Goal: Communication & Community: Answer question/provide support

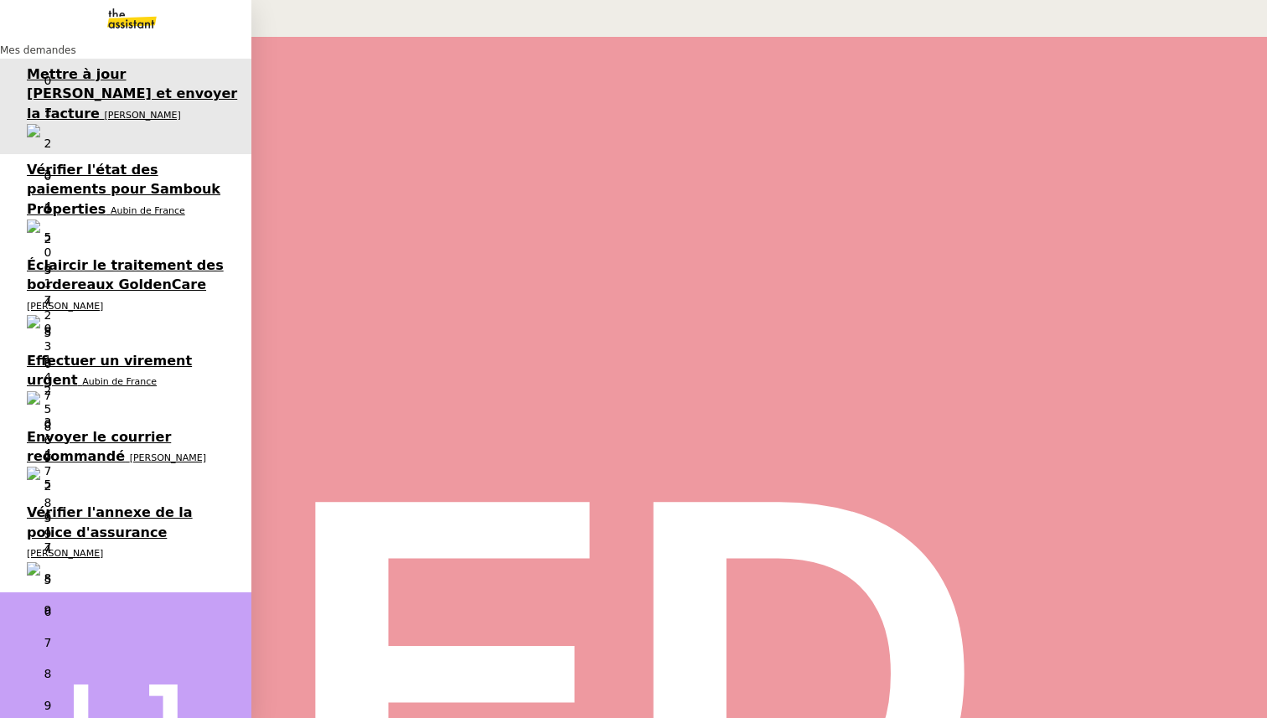
click at [40, 505] on span "Vérifier l'annexe de la police d'assurance" at bounding box center [110, 522] width 166 height 35
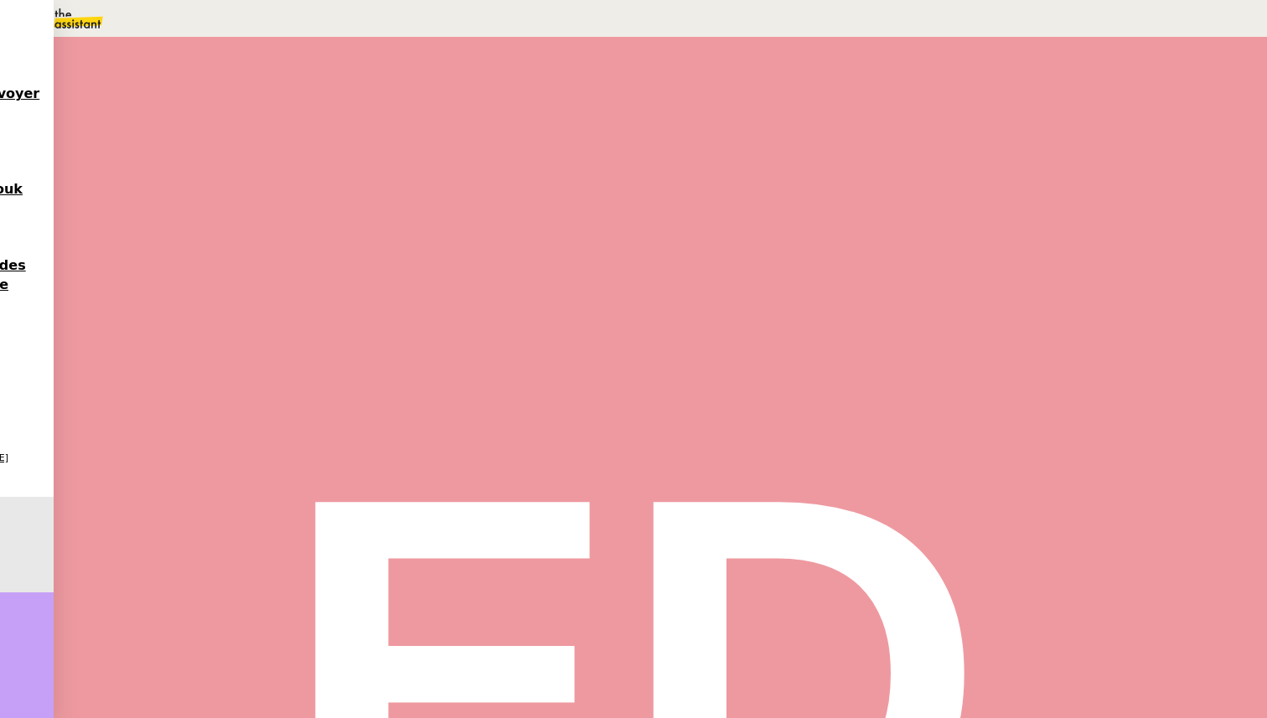
scroll to position [224, 0]
click at [235, 537] on span "•••" at bounding box center [220, 543] width 30 height 12
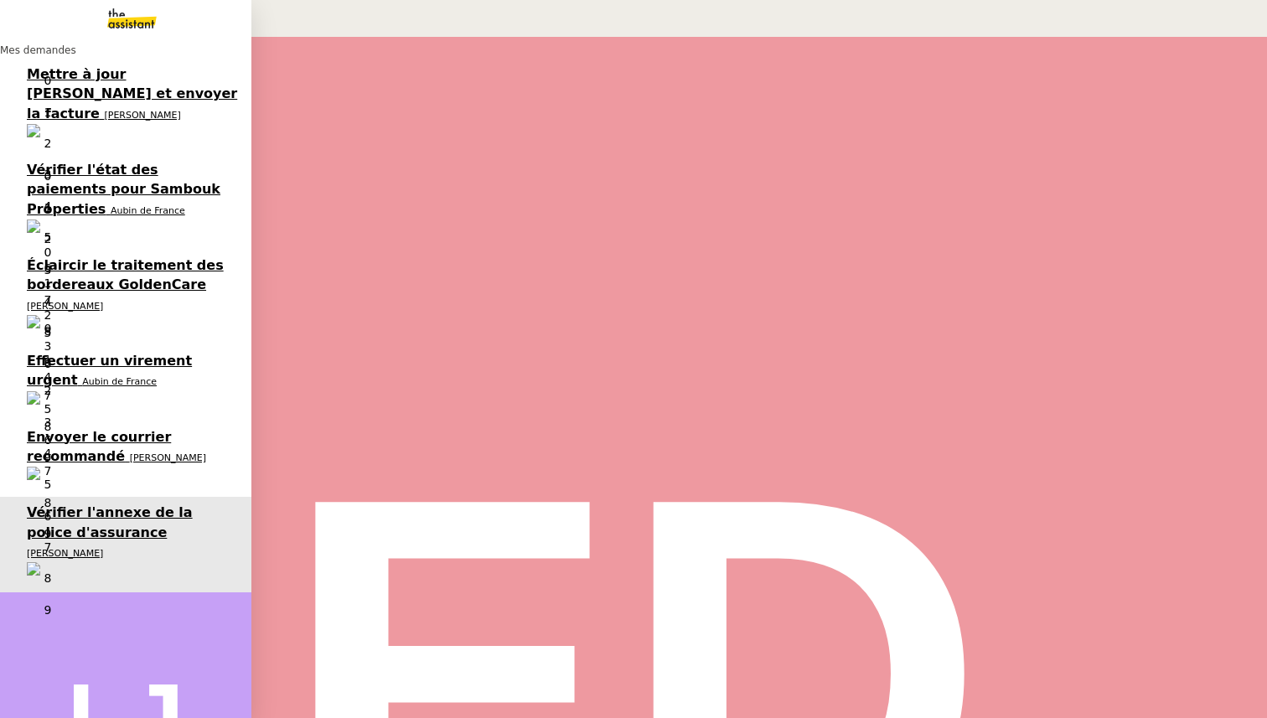
click at [130, 453] on span "[PERSON_NAME]" at bounding box center [168, 458] width 76 height 11
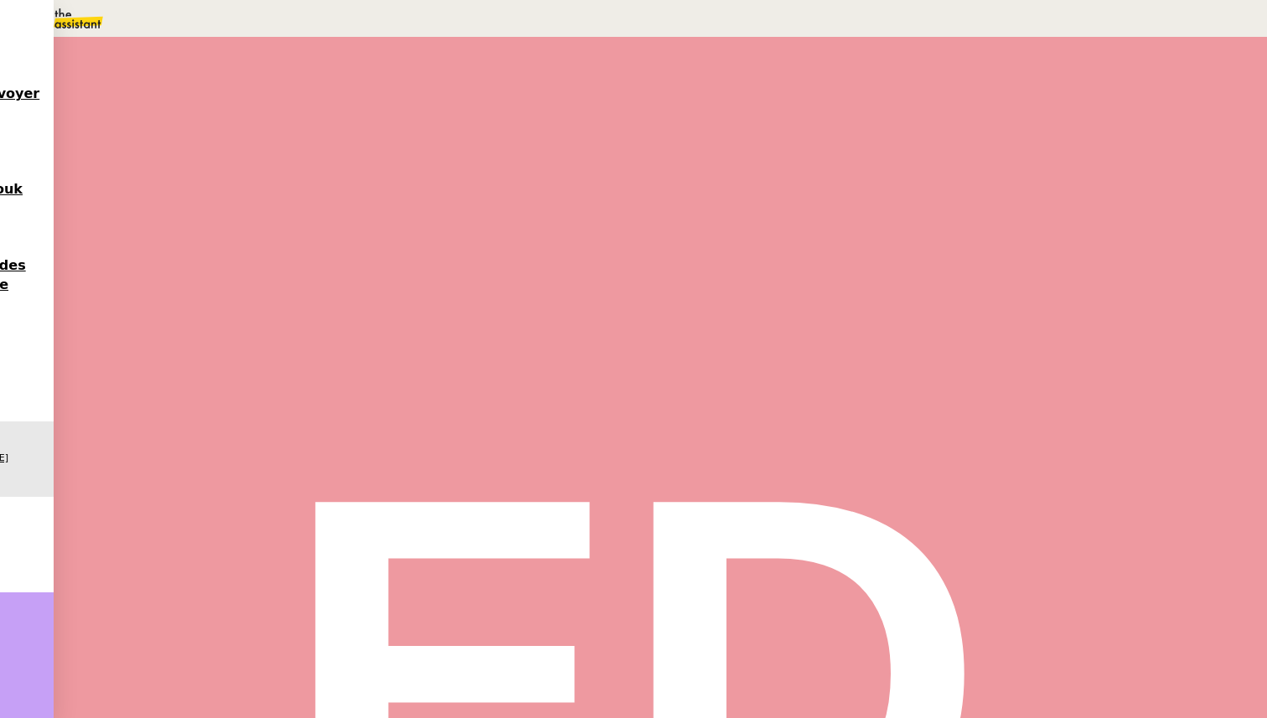
scroll to position [333, 0]
click at [205, 620] on span "•••" at bounding box center [220, 626] width 30 height 12
click at [251, 88] on span "Statut" at bounding box center [235, 94] width 31 height 12
click at [405, 86] on span "En attente d'une réponse d'un client, d'un contact ou d'un tiers." at bounding box center [257, 80] width 295 height 11
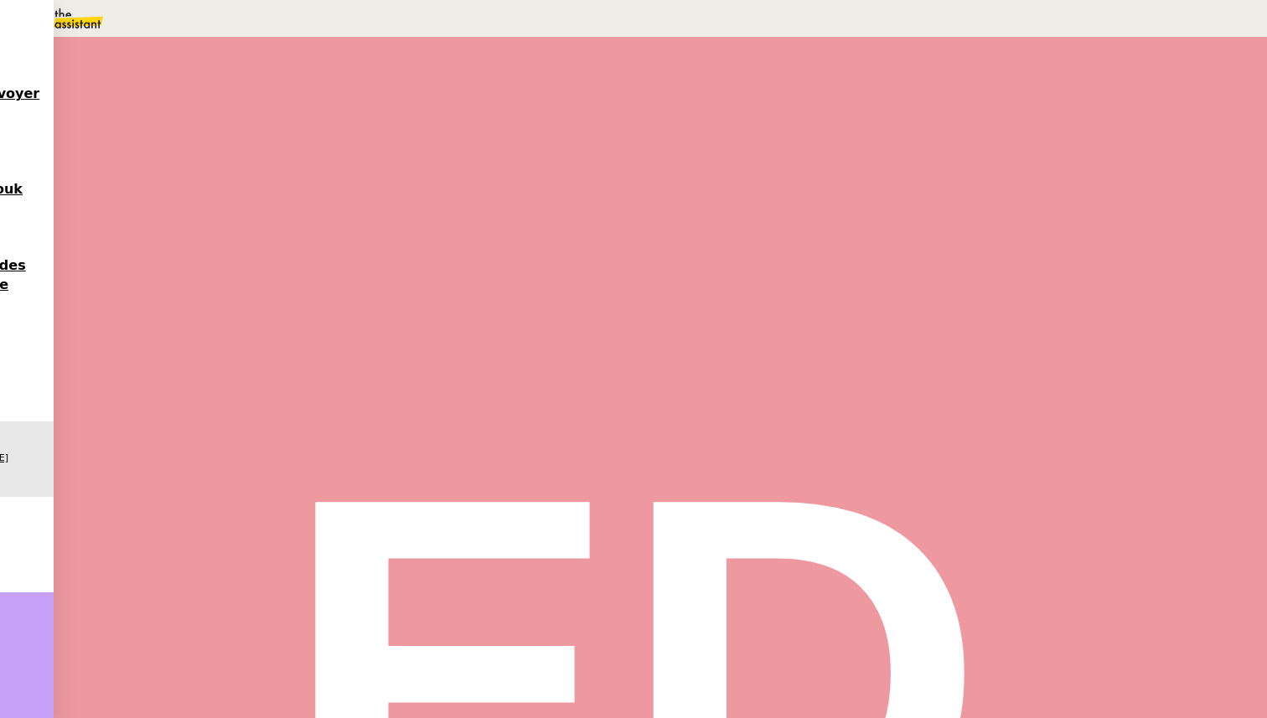
click at [928, 345] on div "1" at bounding box center [920, 335] width 15 height 19
click at [952, 430] on span "Sauver" at bounding box center [934, 423] width 35 height 13
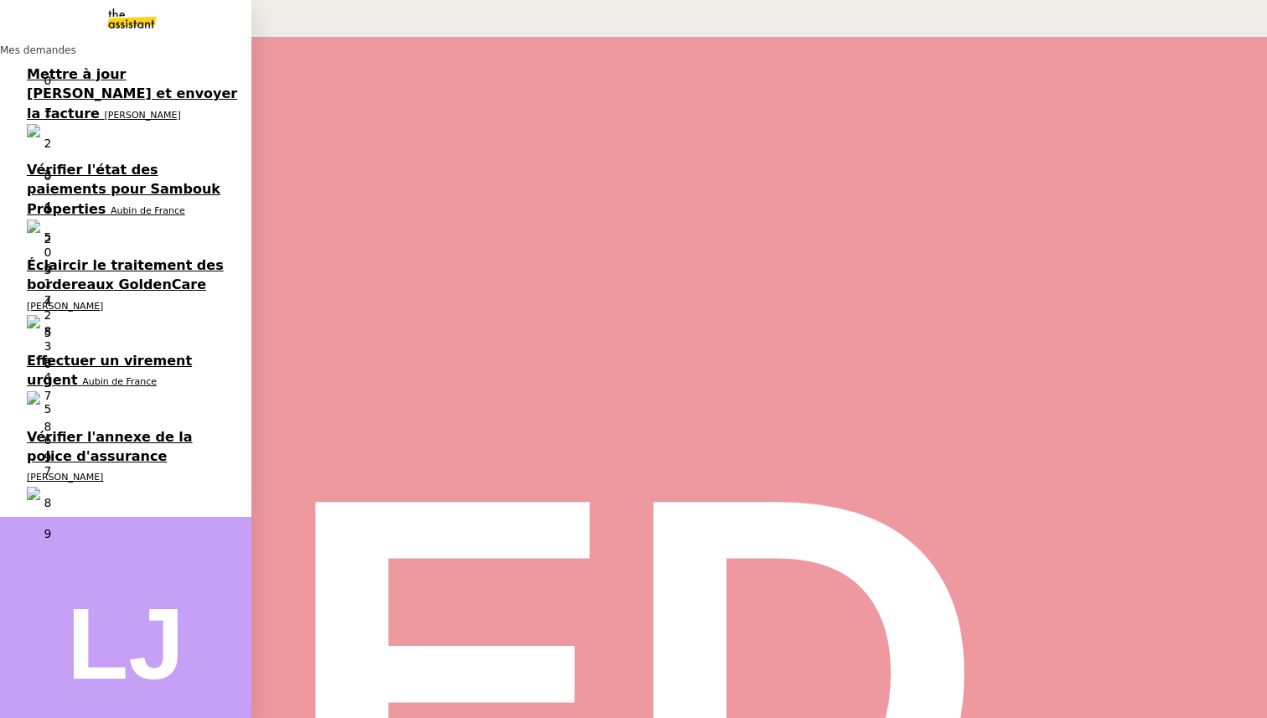
click at [42, 353] on span "Effectuer un virement urgent" at bounding box center [109, 370] width 165 height 35
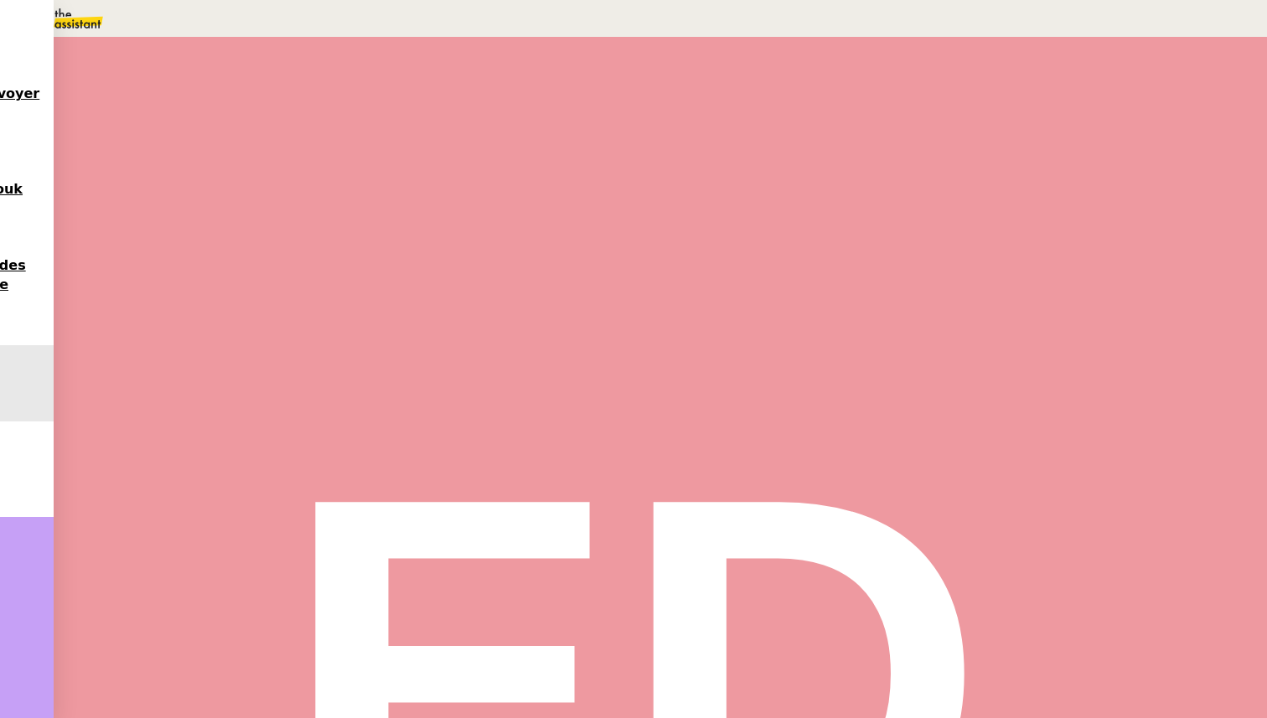
scroll to position [3544, 0]
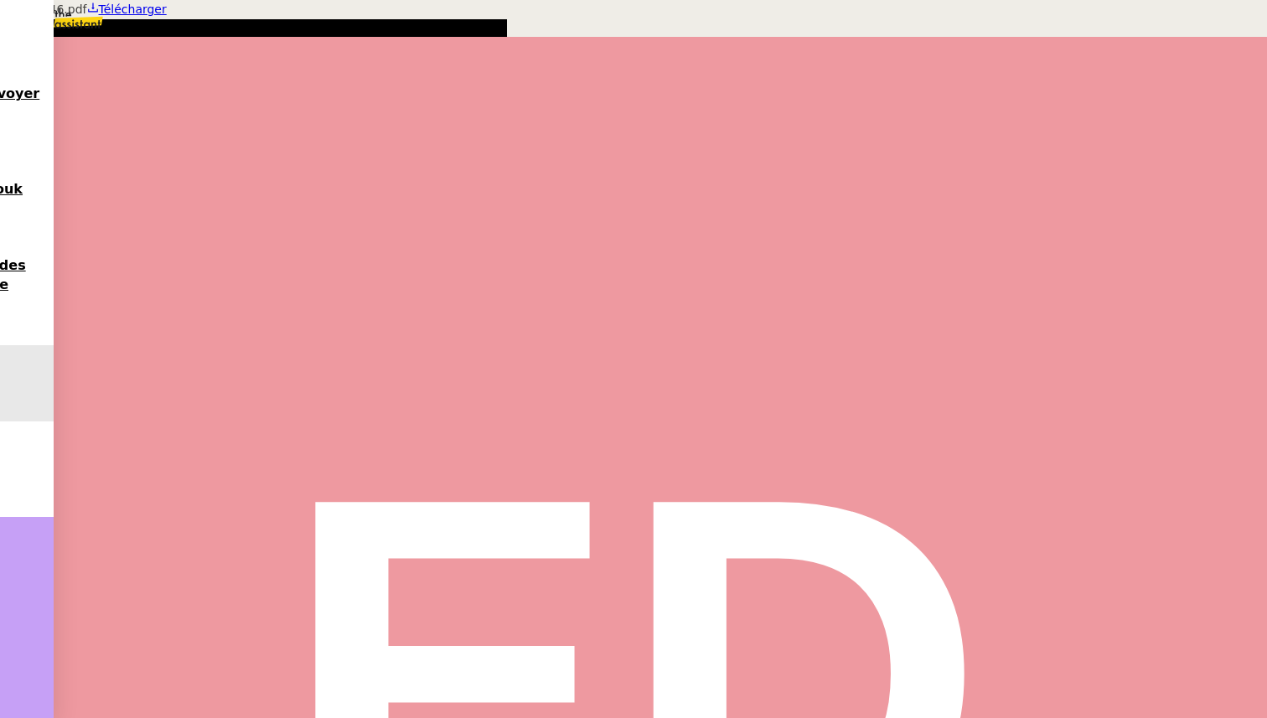
click at [307, 0] on div at bounding box center [633, 0] width 1267 height 0
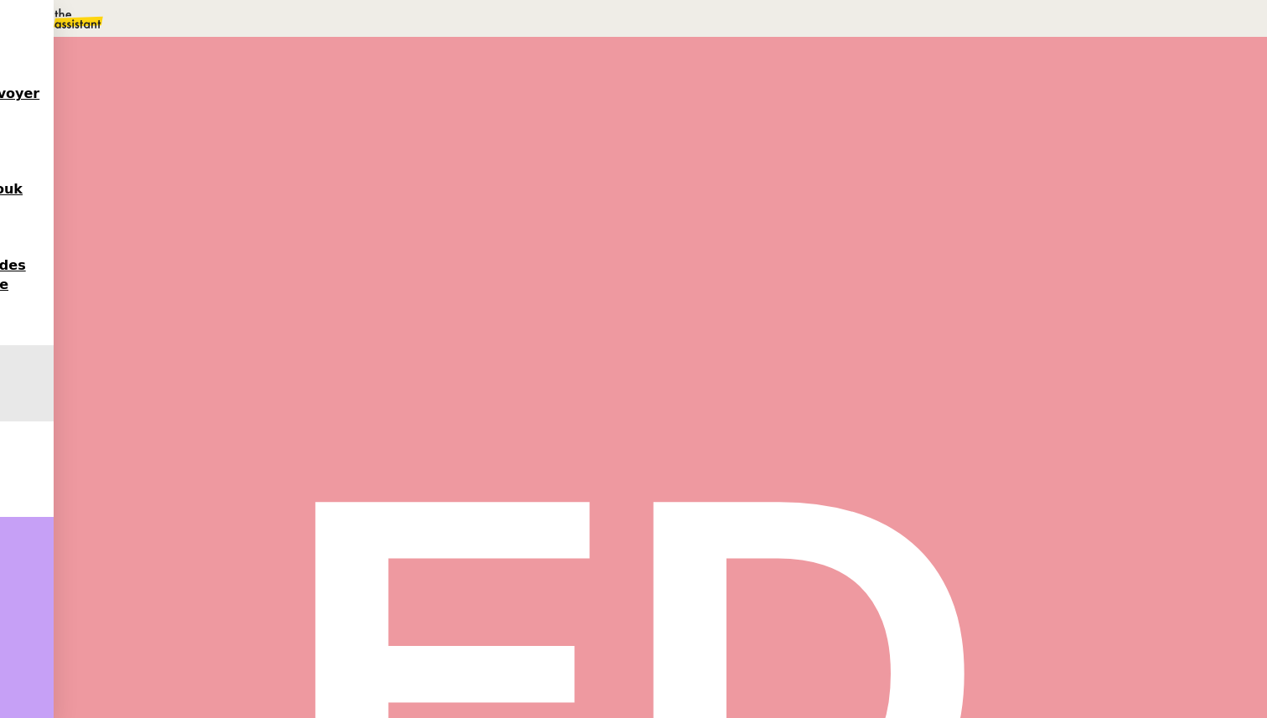
scroll to position [0, 0]
click at [775, 84] on div "Statut" at bounding box center [660, 93] width 927 height 19
click at [405, 86] on span "En attente d'une réponse d'un client, d'un contact ou d'un tiers." at bounding box center [257, 80] width 295 height 11
click at [928, 345] on div "1" at bounding box center [920, 335] width 15 height 19
click at [957, 431] on button "Sauver" at bounding box center [934, 424] width 45 height 14
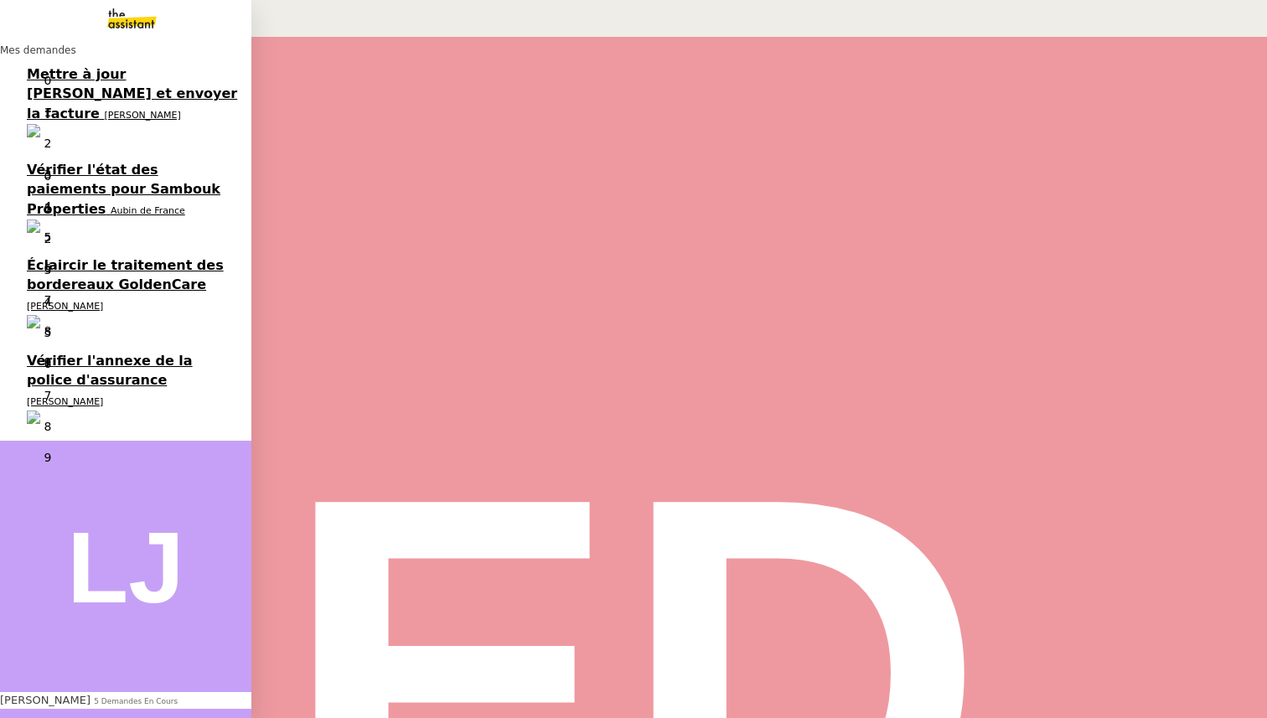
click at [45, 257] on span "Éclaircir le traitement des bordereaux GoldenCare" at bounding box center [125, 274] width 197 height 35
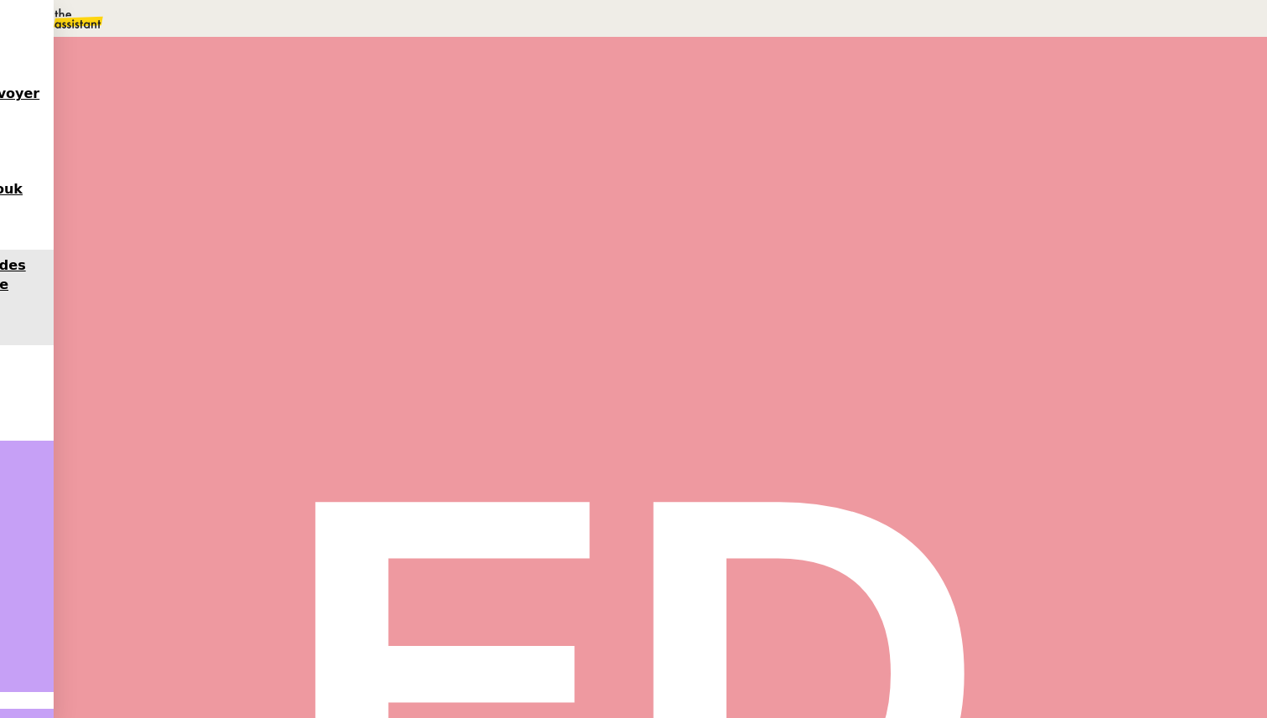
click at [661, 196] on span "Tâche" at bounding box center [676, 200] width 31 height 13
click at [305, 210] on div "Tâche Message Commentaire" at bounding box center [660, 200] width 927 height 19
click at [661, 199] on span "Tâche" at bounding box center [676, 200] width 31 height 13
type input "Transmission d'information"
click at [952, 340] on span "Sauver" at bounding box center [934, 334] width 35 height 13
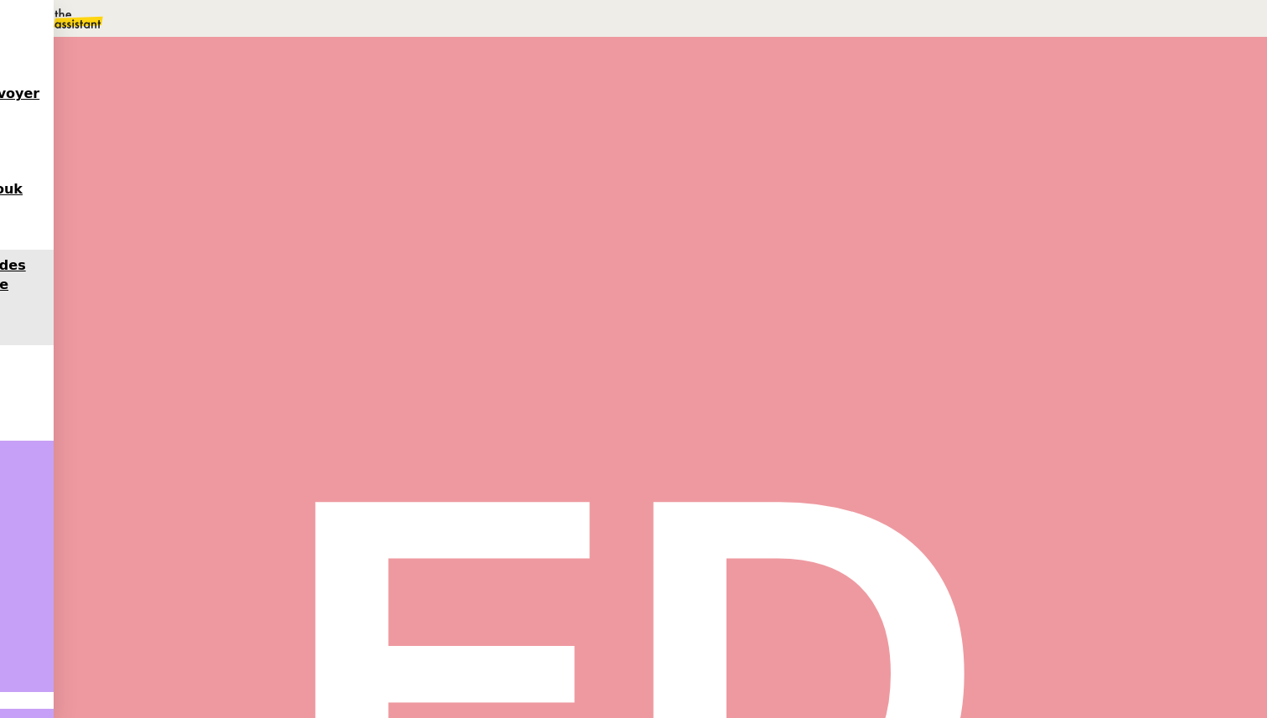
click at [231, 284] on div at bounding box center [214, 284] width 34 height 0
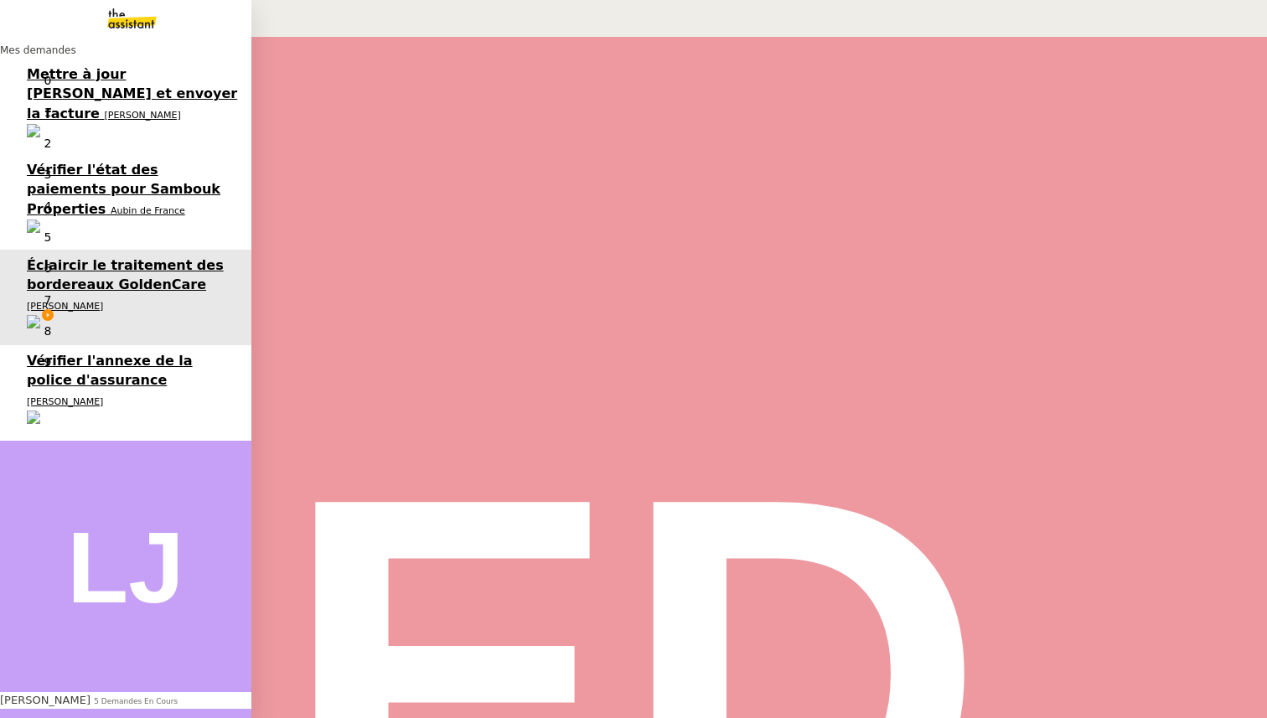
click at [84, 162] on span "Vérifier l'état des paiements pour Sambouk Properties" at bounding box center [124, 189] width 194 height 55
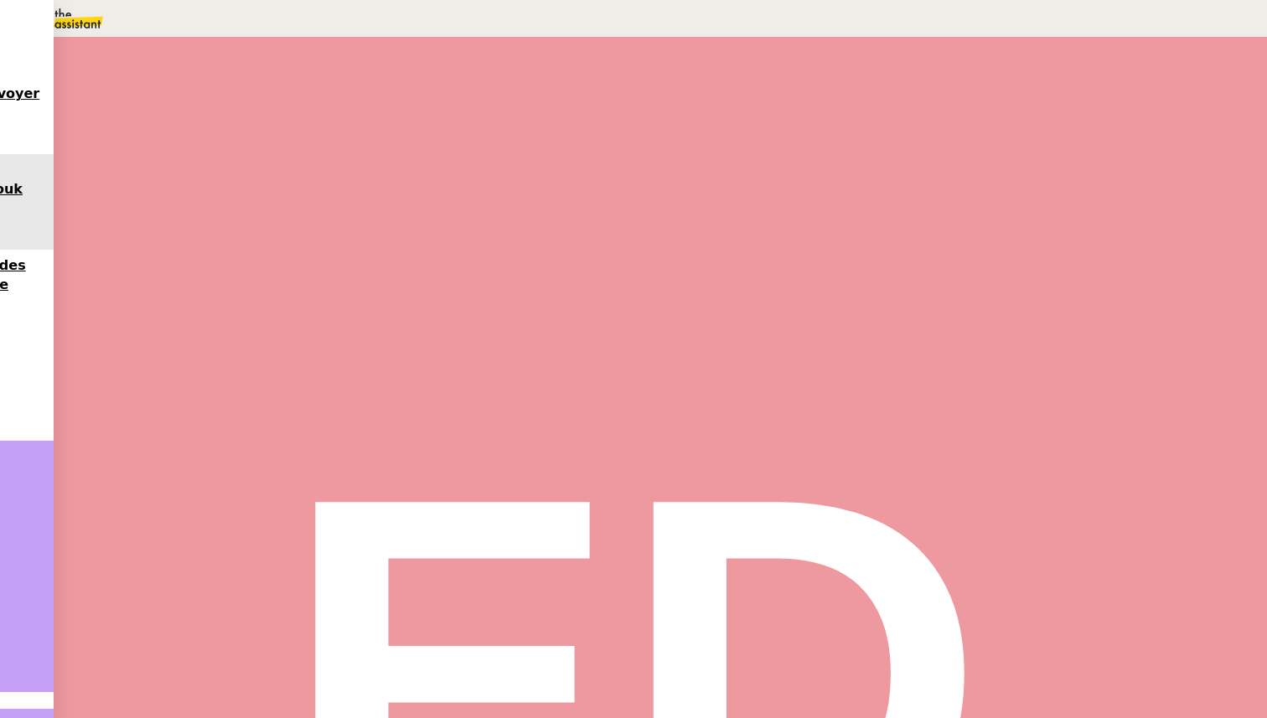
scroll to position [87, 0]
click at [214, 102] on icon at bounding box center [209, 107] width 10 height 10
click at [117, 126] on span "Programmé" at bounding box center [78, 118] width 77 height 13
click at [972, 305] on td "27" at bounding box center [962, 294] width 22 height 21
click at [951, 363] on input "text" at bounding box center [951, 356] width 78 height 14
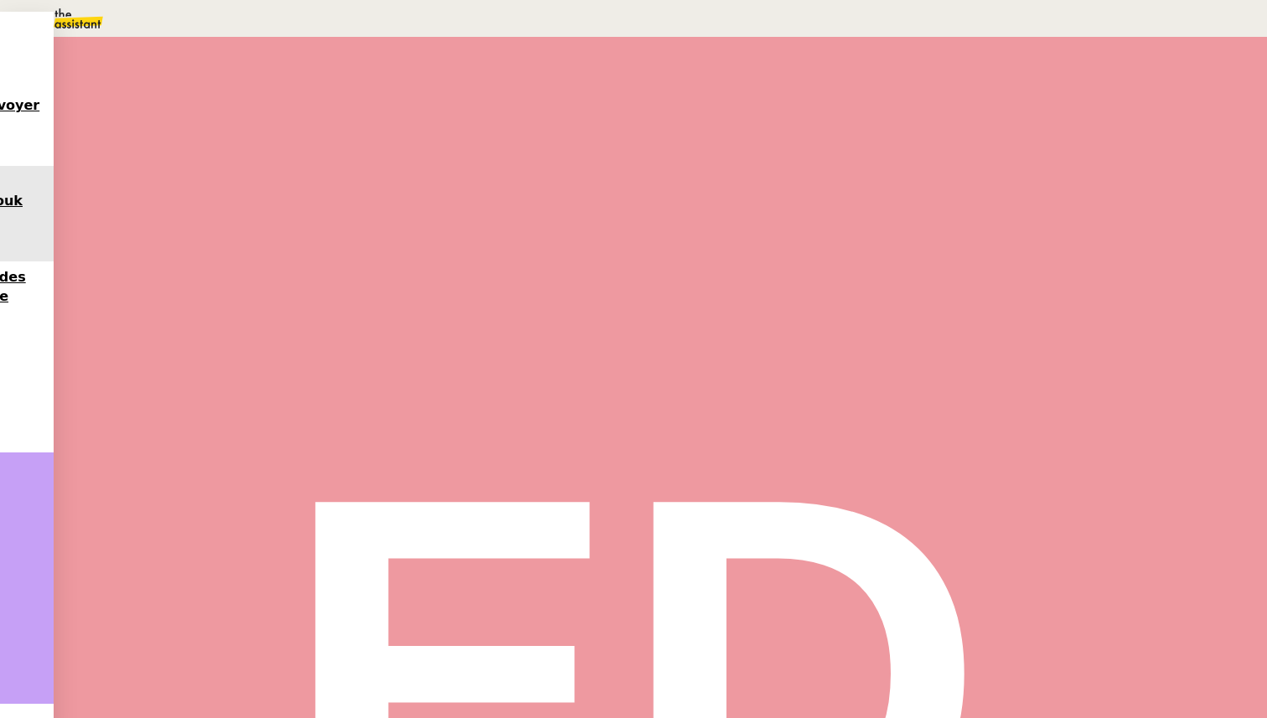
click at [957, 229] on div "10" at bounding box center [651, 219] width 1234 height 19
click at [1002, 495] on div "00" at bounding box center [651, 504] width 1234 height 19
type input "10:00"
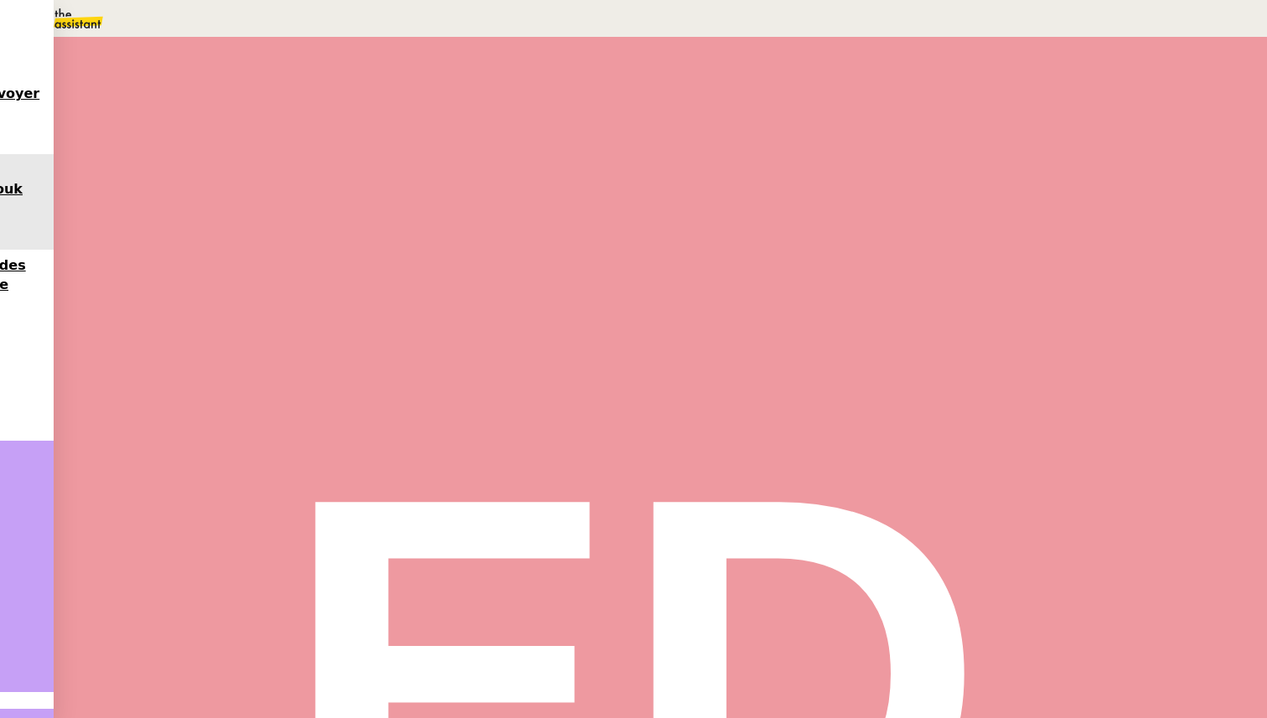
click at [952, 411] on span "Sauver" at bounding box center [934, 404] width 35 height 13
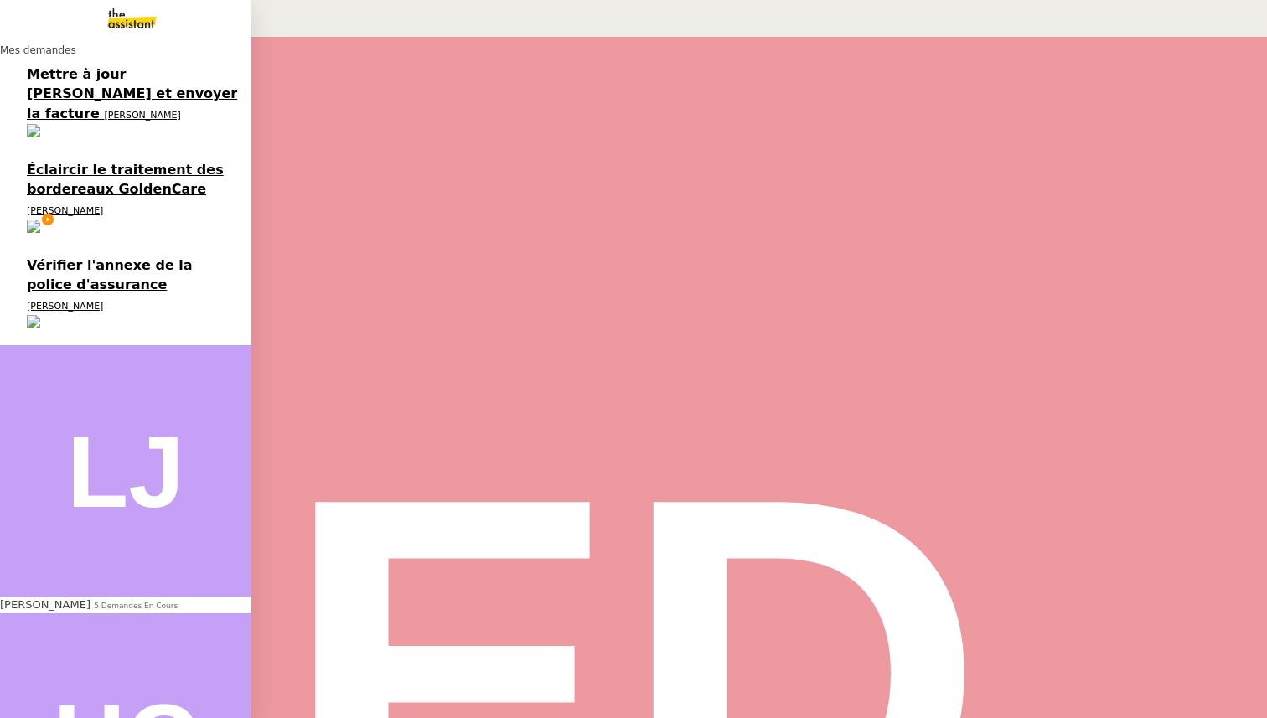
click at [70, 104] on link "Mettre à jour [PERSON_NAME] et envoyer la facture [PERSON_NAME]" at bounding box center [125, 107] width 251 height 96
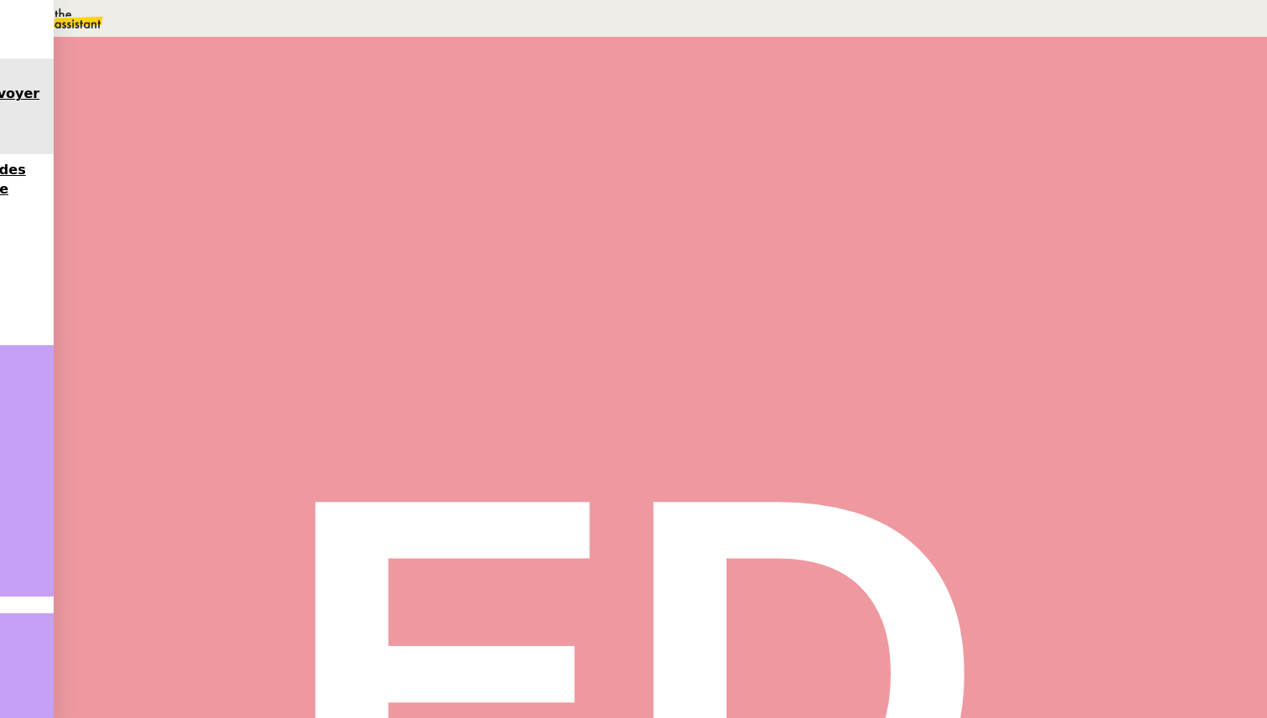
click at [656, 199] on icon at bounding box center [656, 198] width 1 height 9
type input "Envoyer la facture"
click at [952, 340] on span "Sauver" at bounding box center [934, 334] width 35 height 13
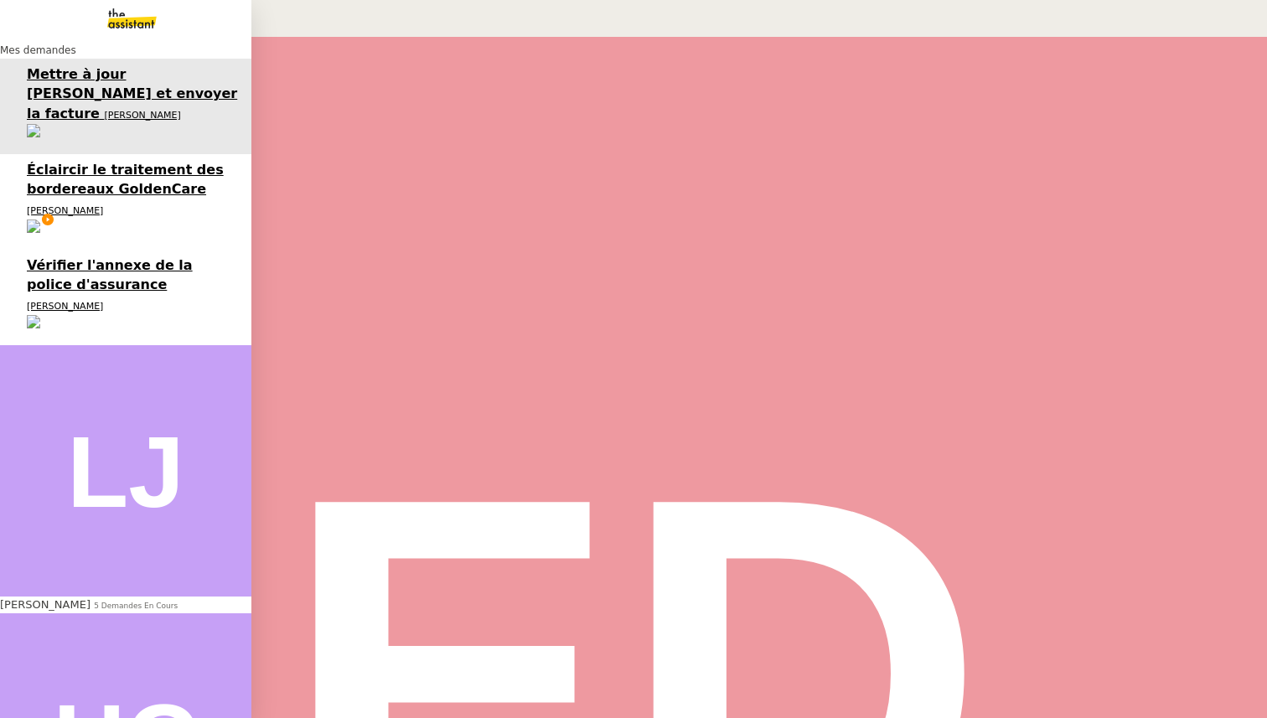
click at [41, 257] on span "Vérifier l'annexe de la police d'assurance" at bounding box center [110, 274] width 166 height 35
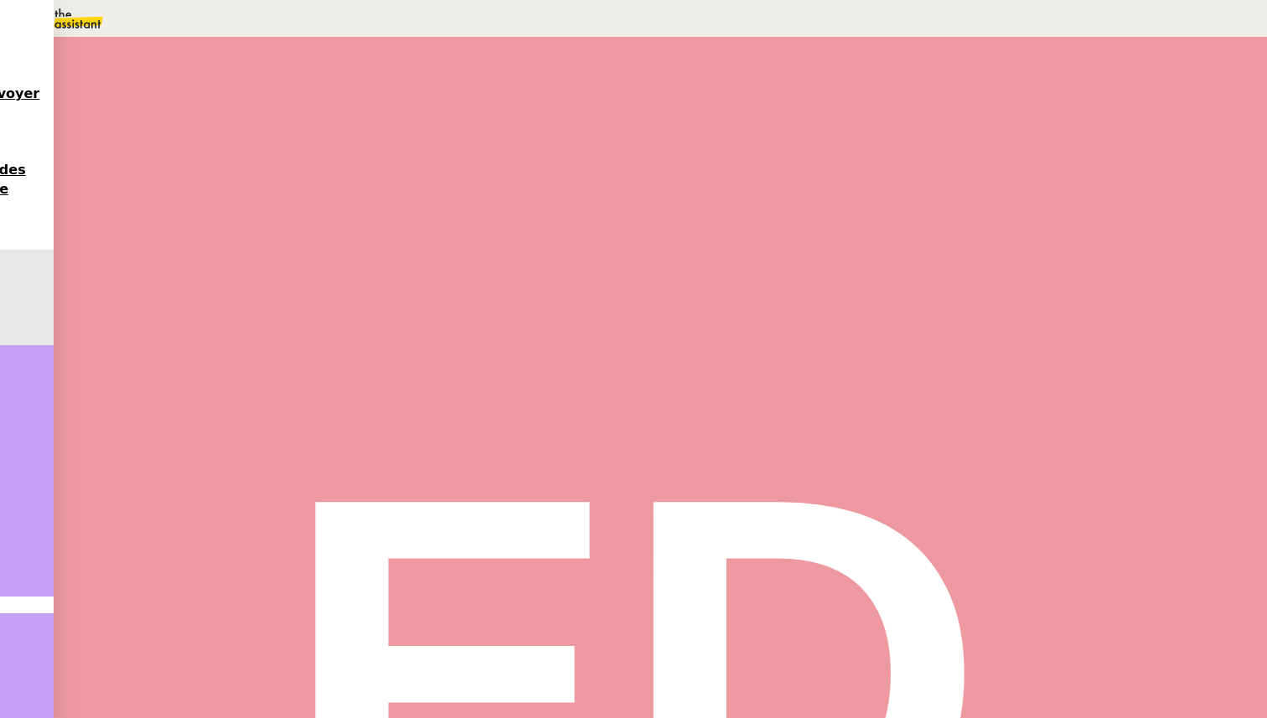
click at [661, 197] on span "Tâche" at bounding box center [676, 200] width 31 height 13
type input "Transmission d'information"
click at [952, 340] on span "Sauver" at bounding box center [934, 334] width 35 height 13
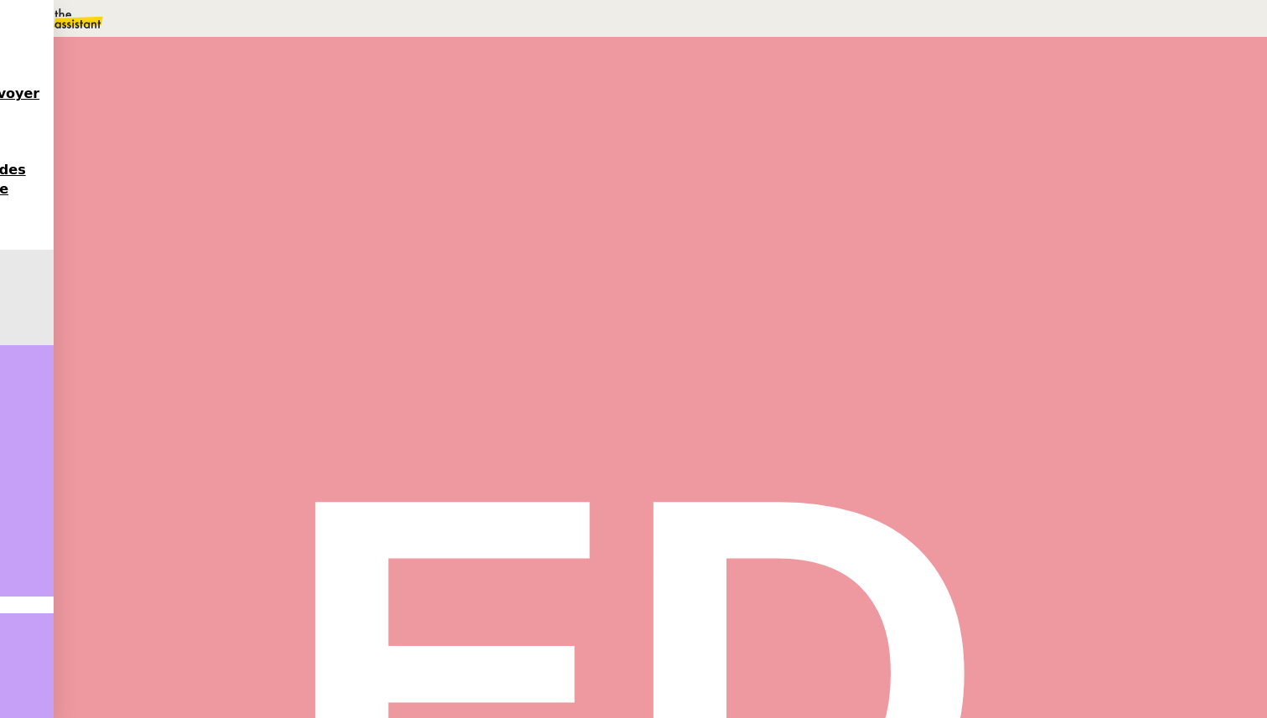
click at [219, 679] on icon at bounding box center [213, 685] width 12 height 12
click at [219, 718] on icon at bounding box center [213, 724] width 12 height 12
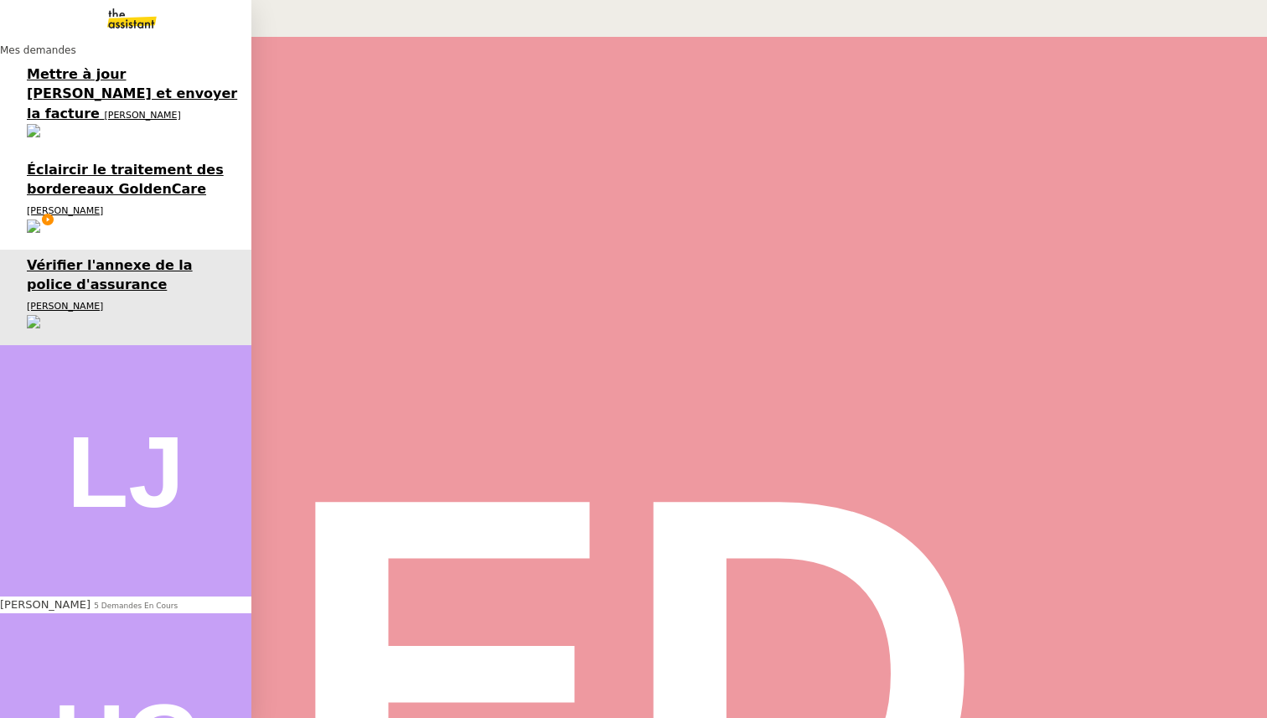
click at [80, 599] on span "[PERSON_NAME]" at bounding box center [45, 605] width 91 height 13
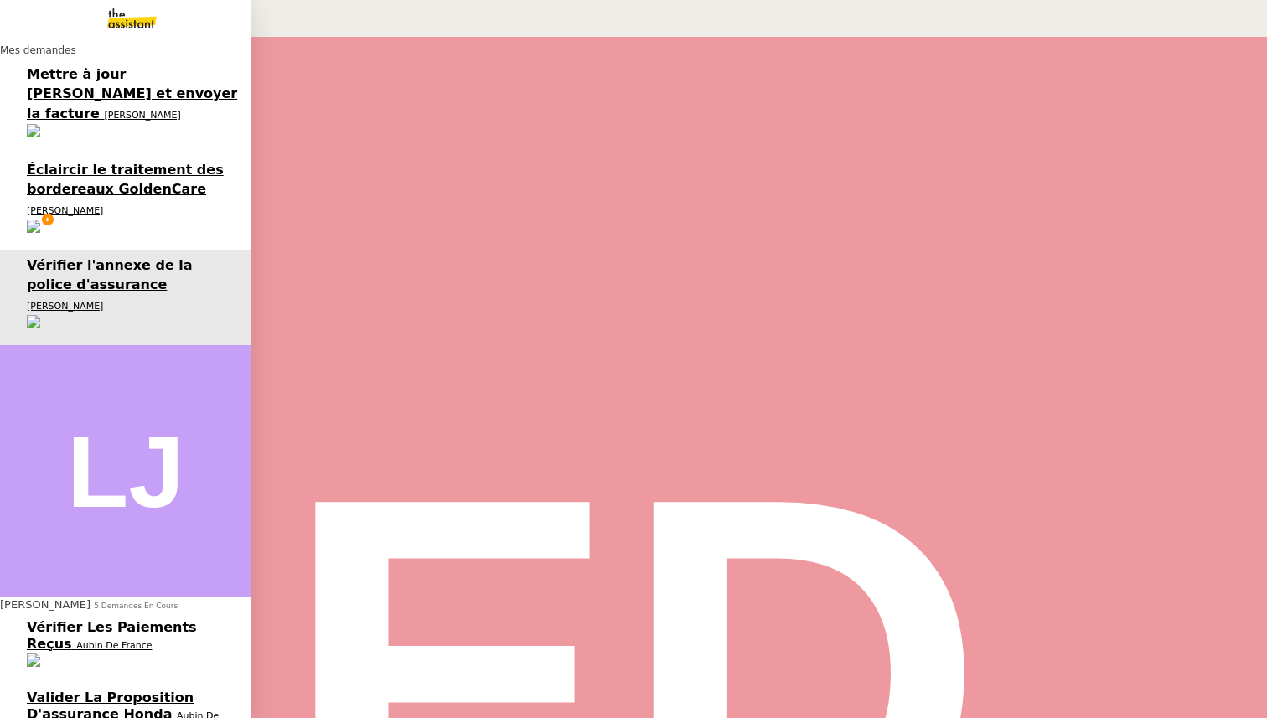
click at [84, 690] on span "Valider la proposition d'assurance Honda" at bounding box center [110, 706] width 167 height 33
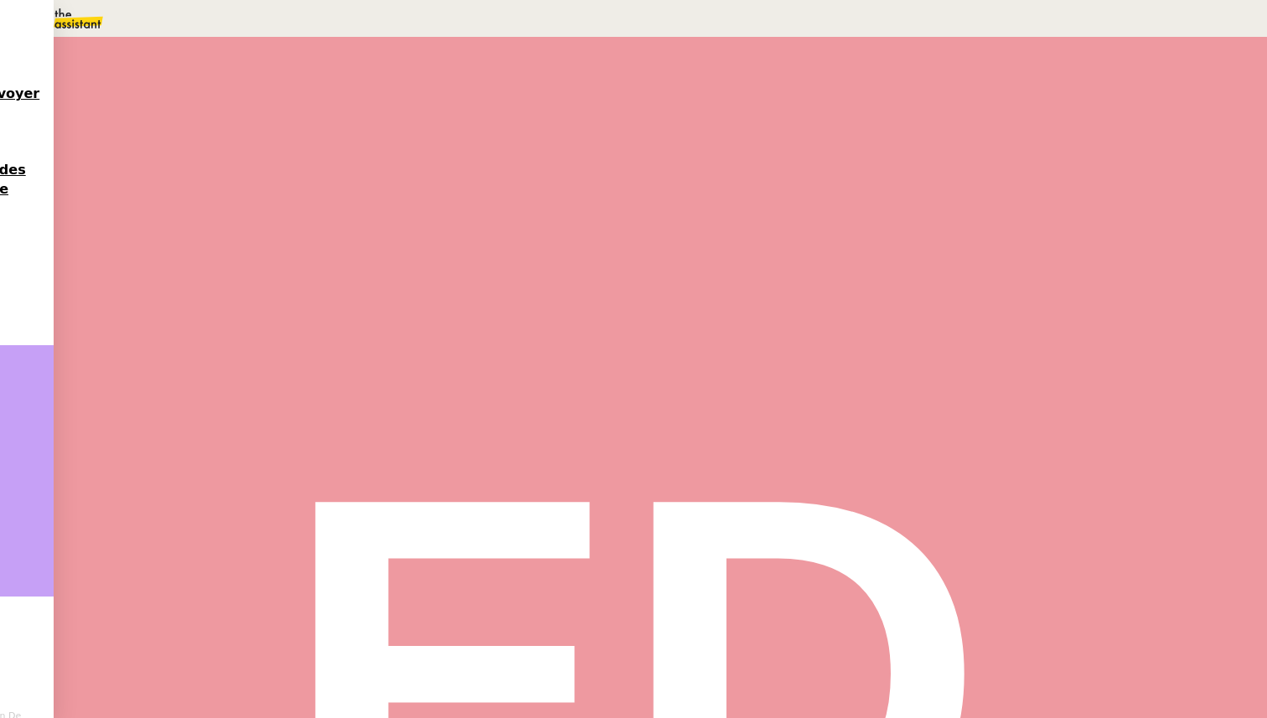
scroll to position [806, 0]
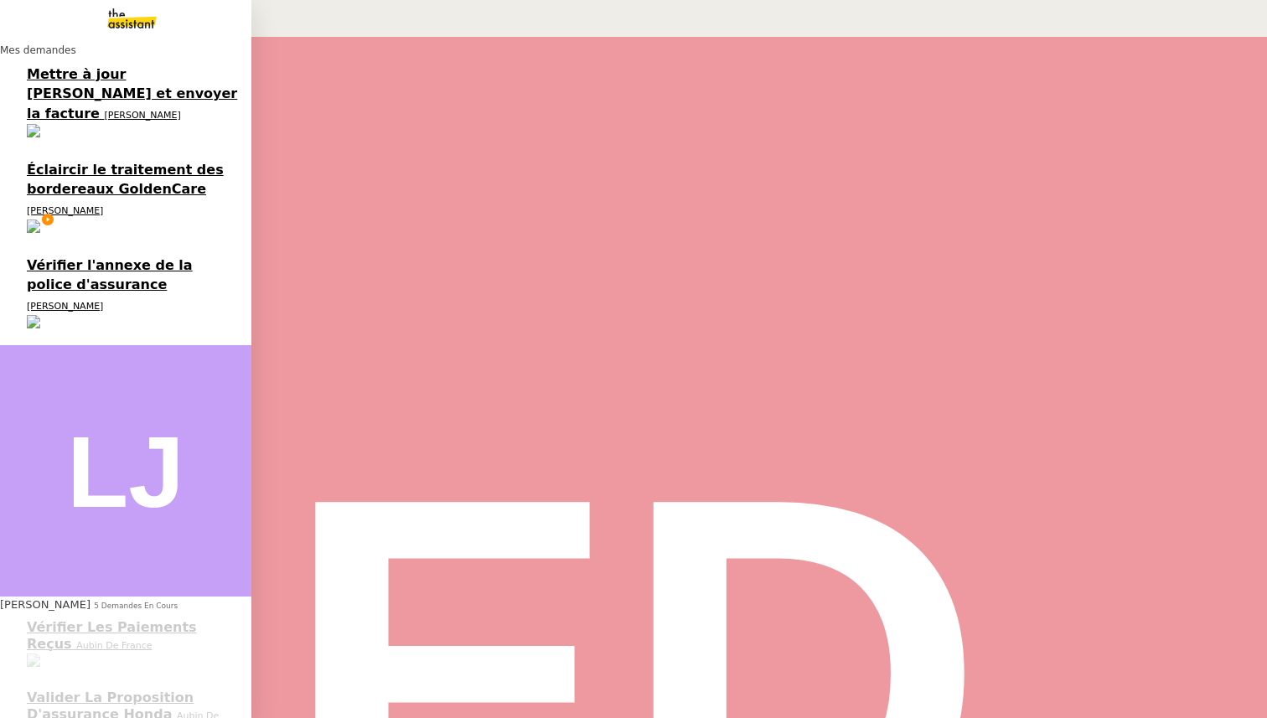
click at [85, 205] on span "[PERSON_NAME]" at bounding box center [65, 210] width 76 height 11
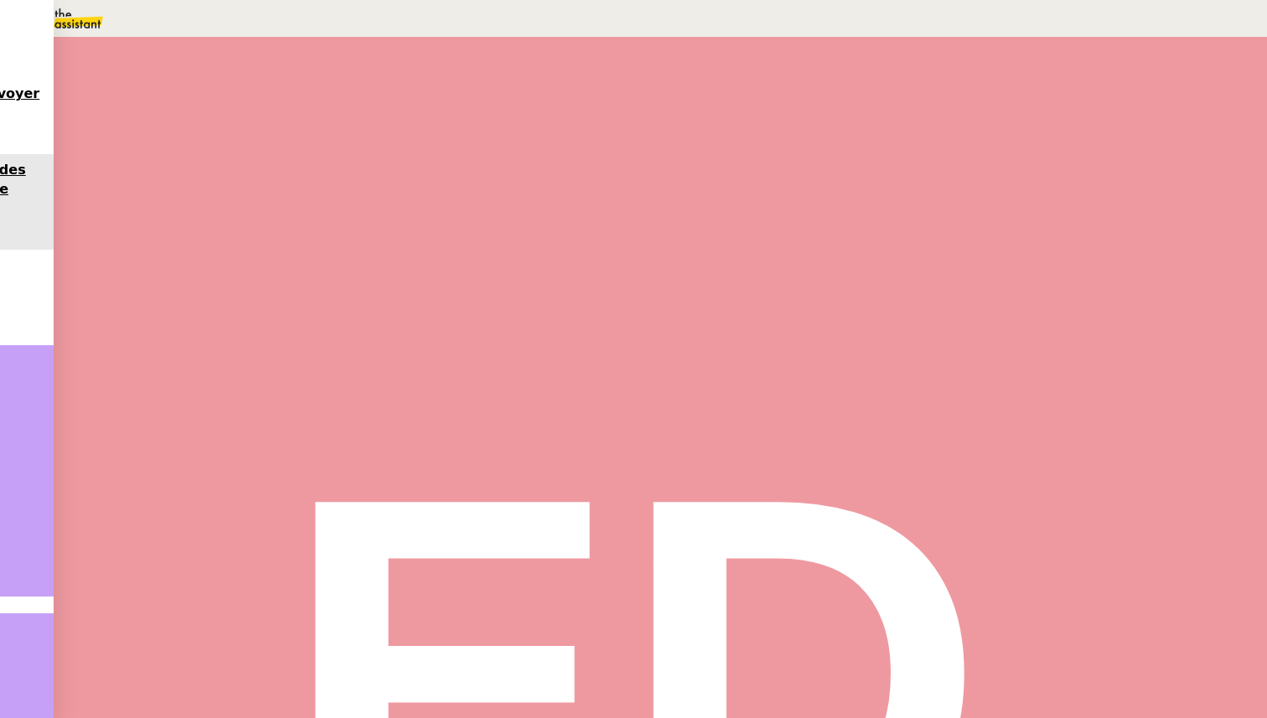
click at [264, 284] on div at bounding box center [230, 284] width 67 height 0
click at [264, 284] on button at bounding box center [248, 284] width 34 height 0
drag, startPoint x: 282, startPoint y: 454, endPoint x: 246, endPoint y: 349, distance: 111.3
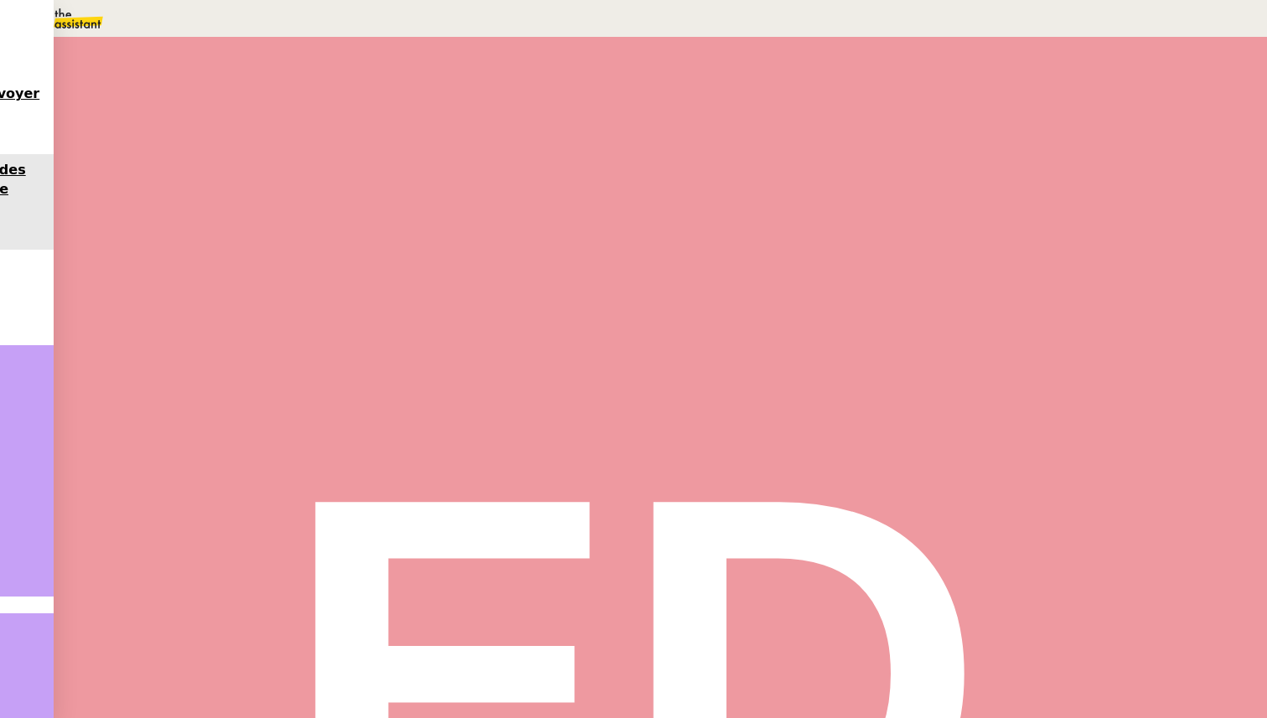
copy div "Bonjour [PERSON_NAME], Je me permets de revenir vers vous à ce propos. Avez-vou…"
click at [259, 482] on span "Répondre" at bounding box center [234, 488] width 49 height 13
click at [529, 692] on div at bounding box center [357, 701] width 712 height 19
click at [170, 30] on input "text" at bounding box center [97, 23] width 145 height 14
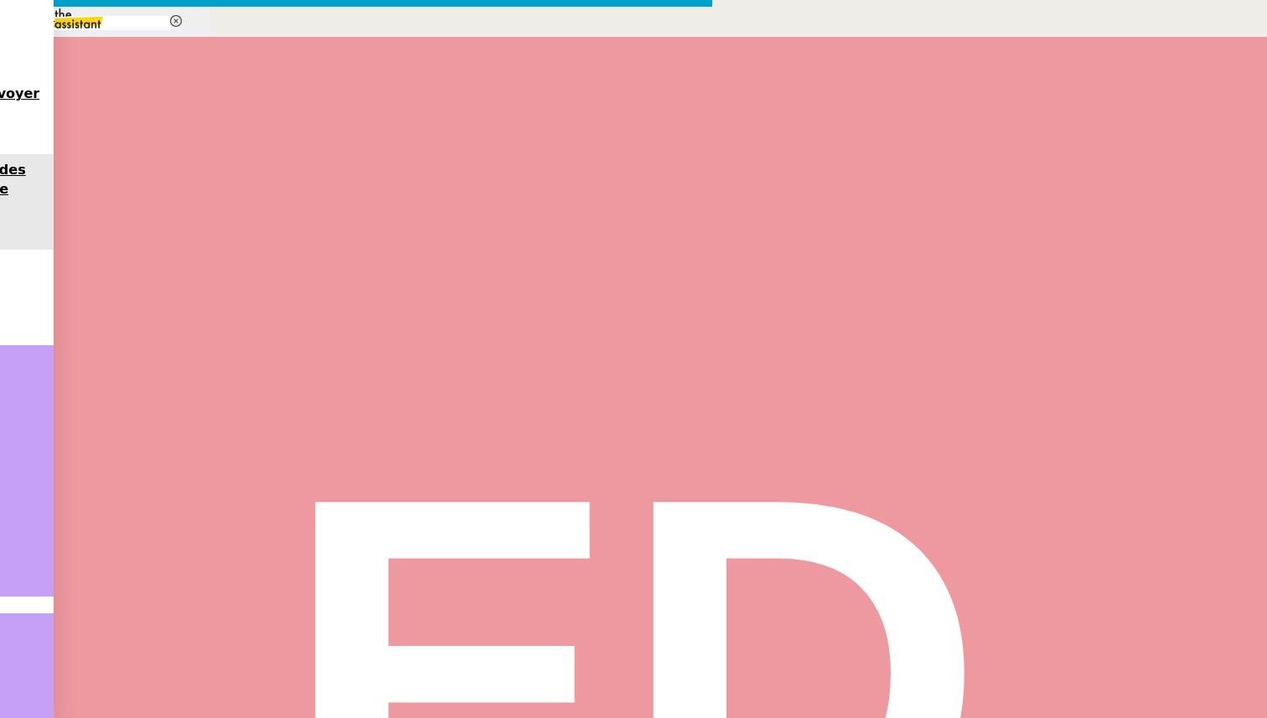
type input "relance"
click at [138, 274] on span "TA - RELANCE CLIENT" at bounding box center [73, 267] width 132 height 13
click at [553, 692] on div "Bonjour ﻿[PERSON_NAME] ﻿," at bounding box center [357, 701] width 712 height 19
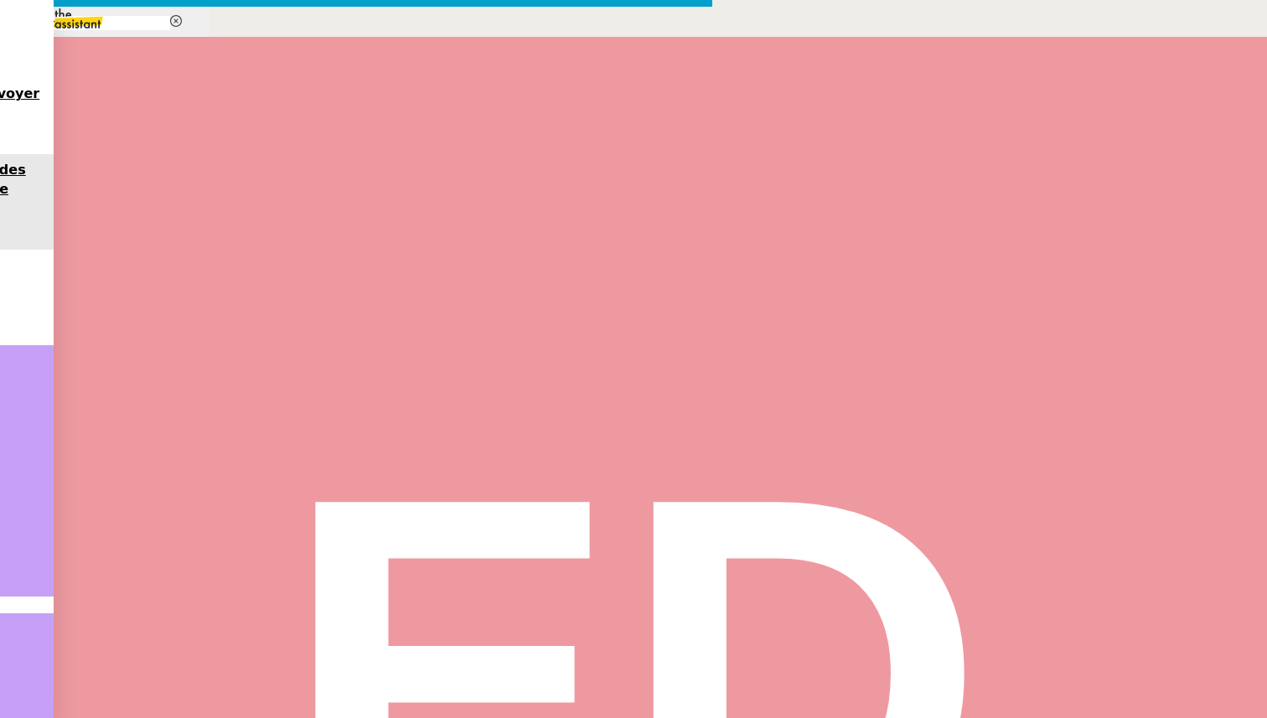
drag, startPoint x: 548, startPoint y: 327, endPoint x: 472, endPoint y: 334, distance: 76.7
click at [472, 334] on nz-layout "relance Service Relance Bon de Commande LBP A utiliser dans le cadre de la proc…" at bounding box center [356, 547] width 713 height 1081
drag, startPoint x: 581, startPoint y: 206, endPoint x: 492, endPoint y: 207, distance: 88.9
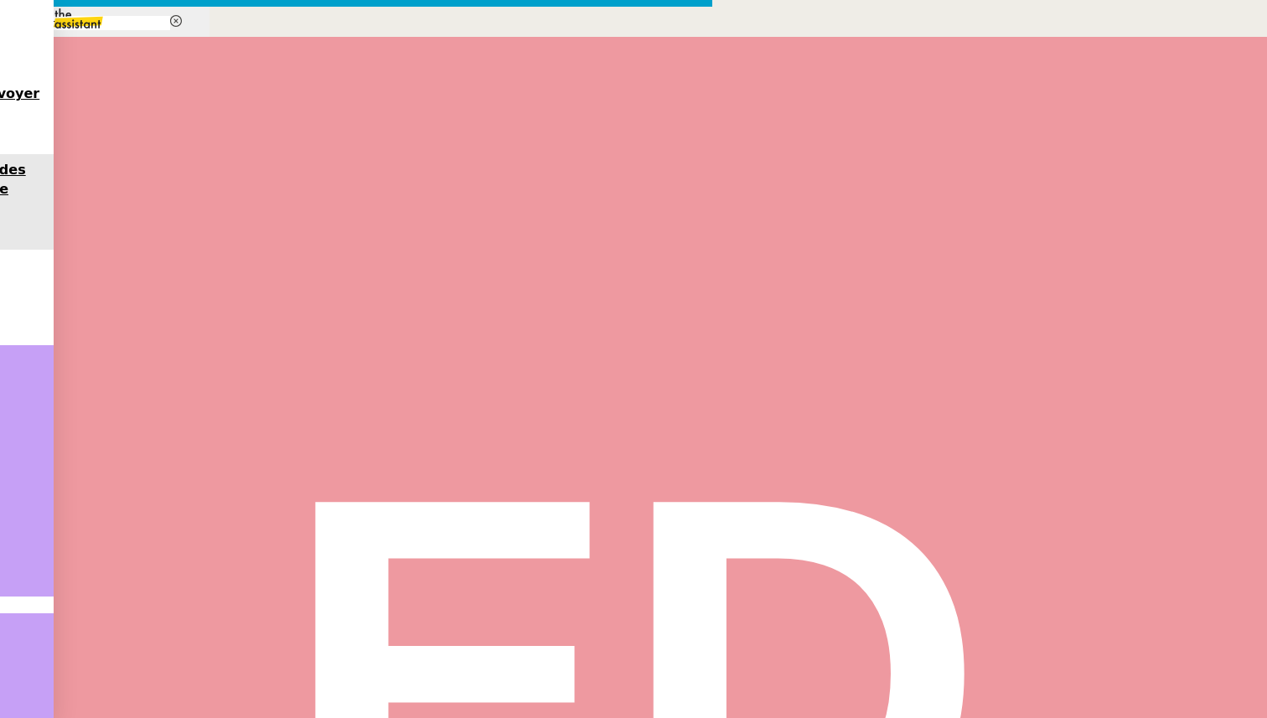
drag, startPoint x: 532, startPoint y: 267, endPoint x: 495, endPoint y: 190, distance: 85.1
click at [41, 663] on button at bounding box center [31, 670] width 20 height 15
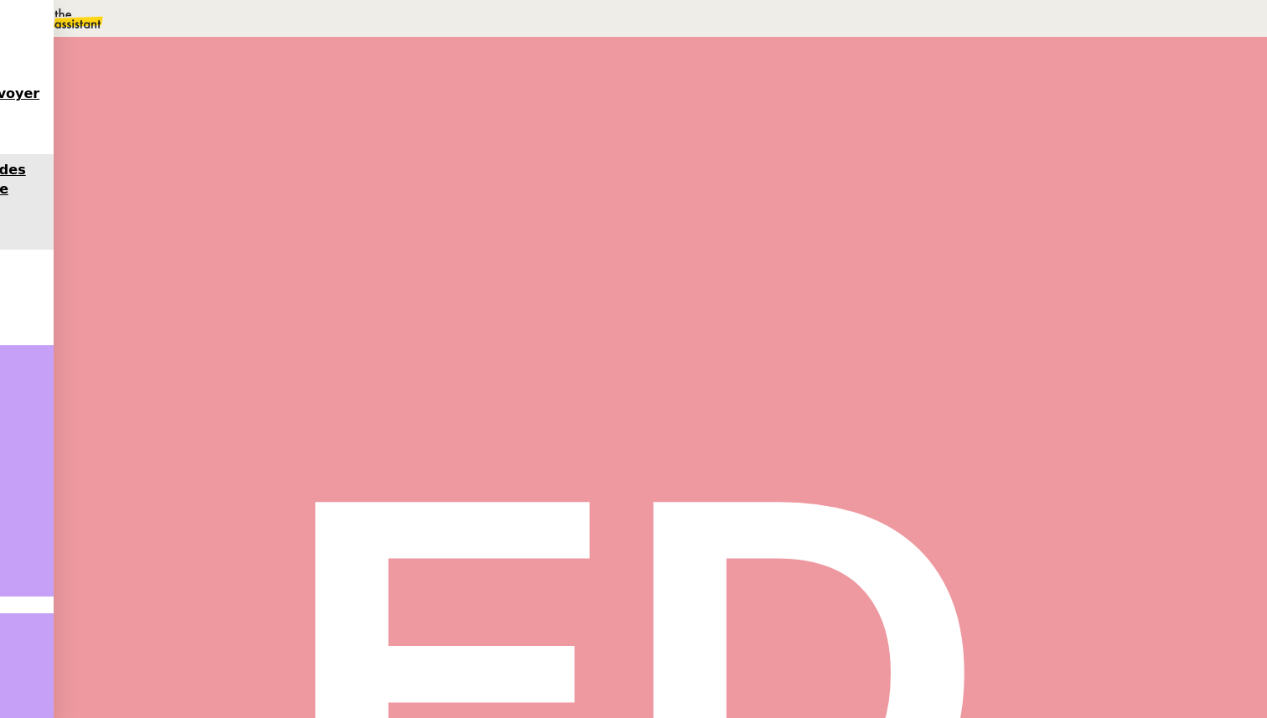
scroll to position [0, 0]
click at [401, 249] on span "Transmission d'information" at bounding box center [304, 241] width 194 height 15
click at [951, 192] on textarea at bounding box center [981, 190] width 138 height 3
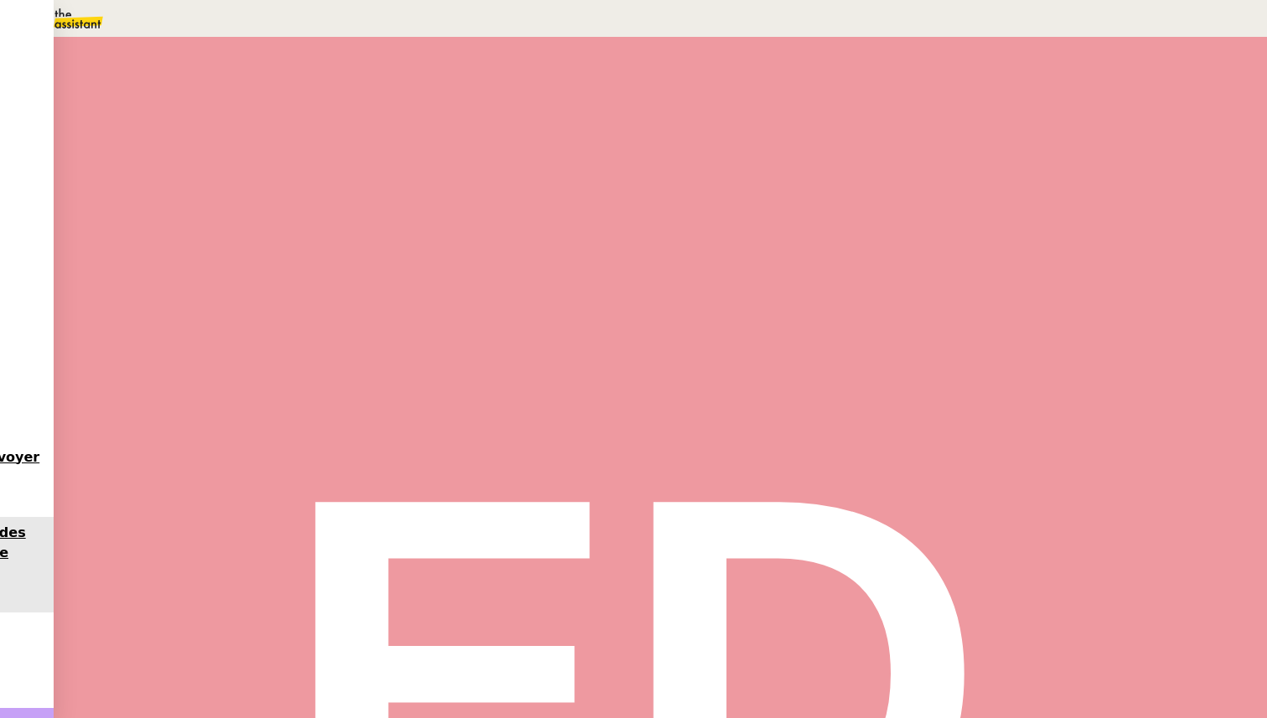
type textarea "Re"
type input "Transmission d'information"
type input "11 '"
type input "21 ""
type textarea "che"
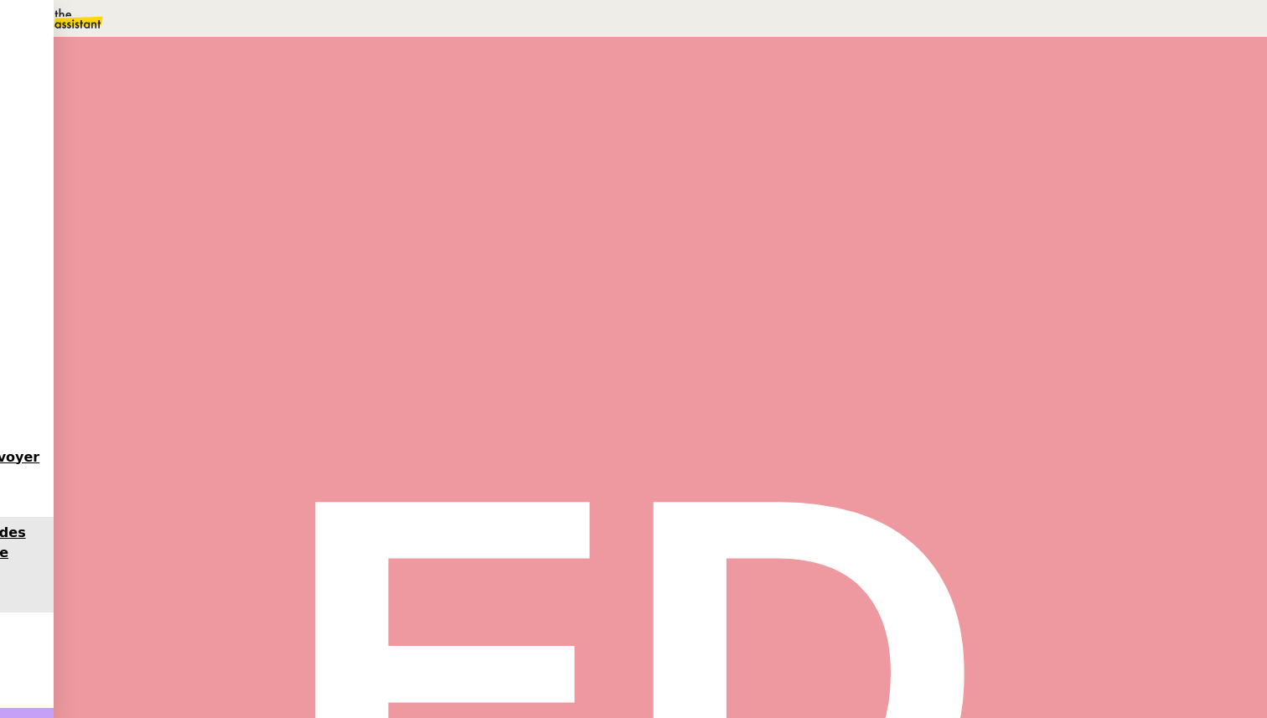
type input "Transmission d'information"
type input "11 '"
type input "21 ""
type textarea "rche"
type input "Transmission d'information"
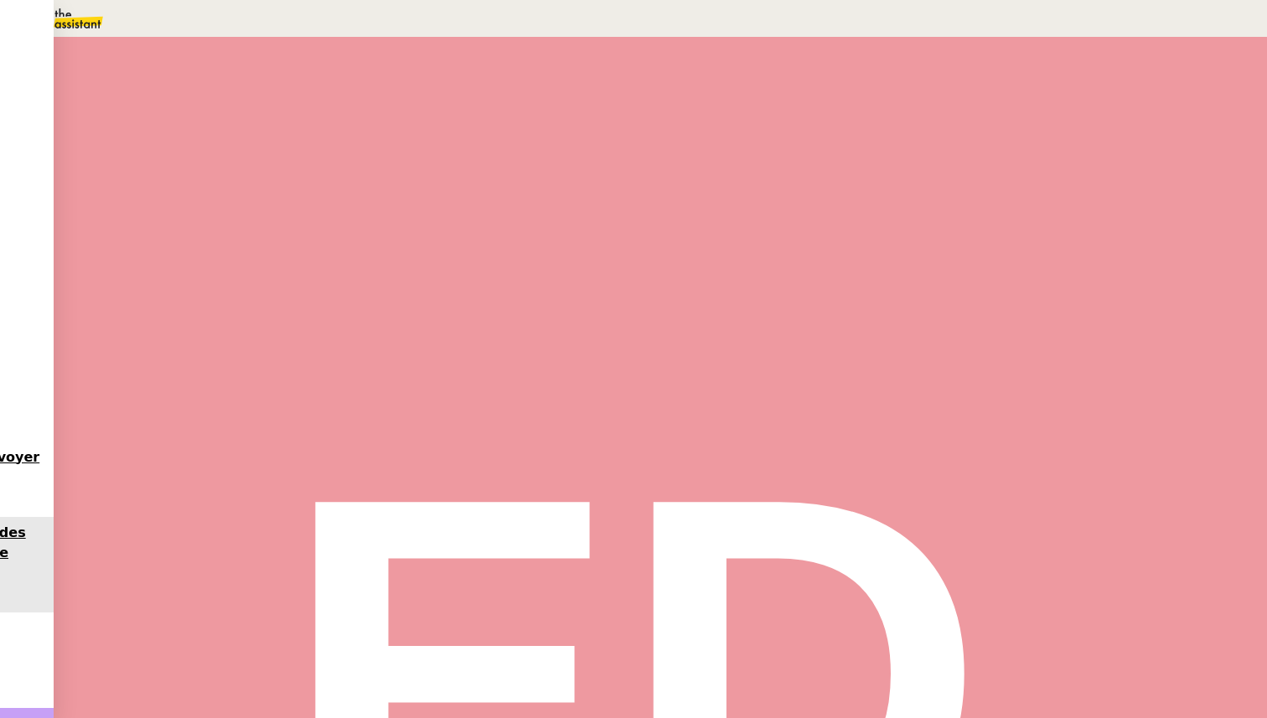
type input "11 '"
type input "21 ""
type textarea "Recherche boite mail avant relance"
click at [952, 390] on span "Sauver" at bounding box center [934, 383] width 35 height 13
click at [251, 103] on span "Statut" at bounding box center [235, 109] width 31 height 12
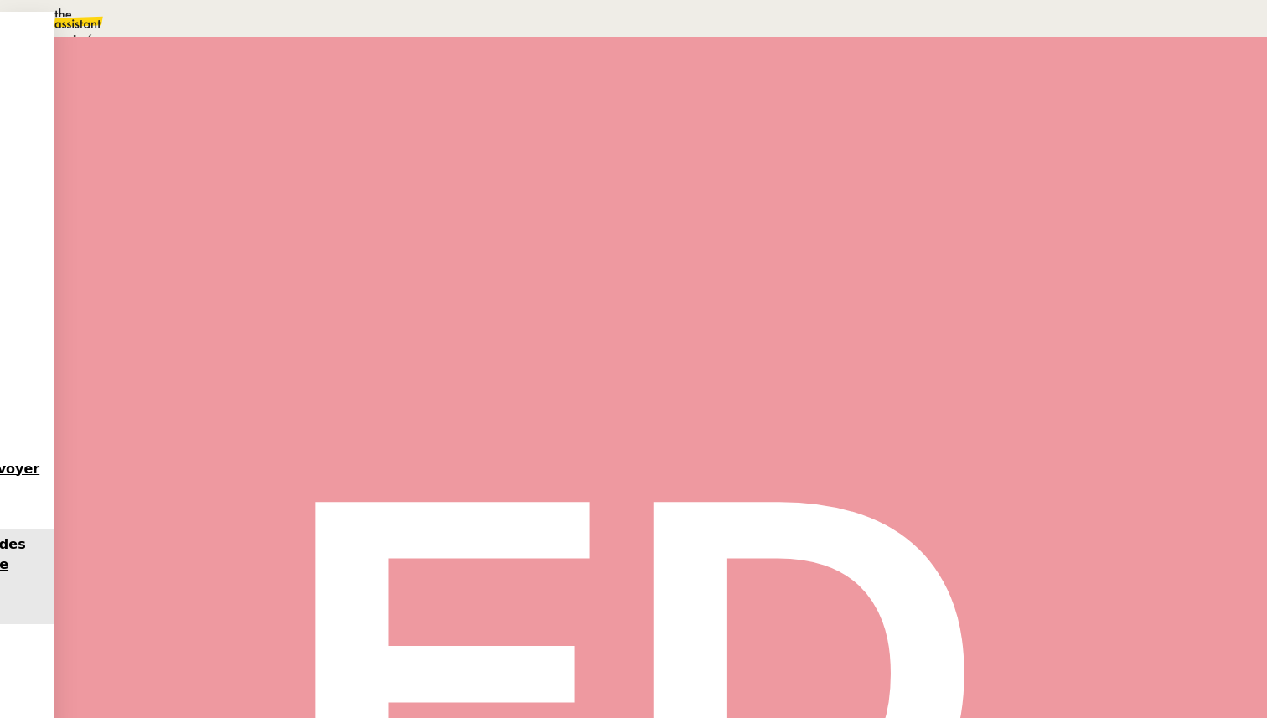
click at [405, 86] on span "En attente d'une réponse d'un client, d'un contact ou d'un tiers." at bounding box center [257, 80] width 295 height 11
click at [972, 345] on div "3" at bounding box center [961, 335] width 20 height 19
click at [952, 430] on span "Sauver" at bounding box center [934, 423] width 35 height 13
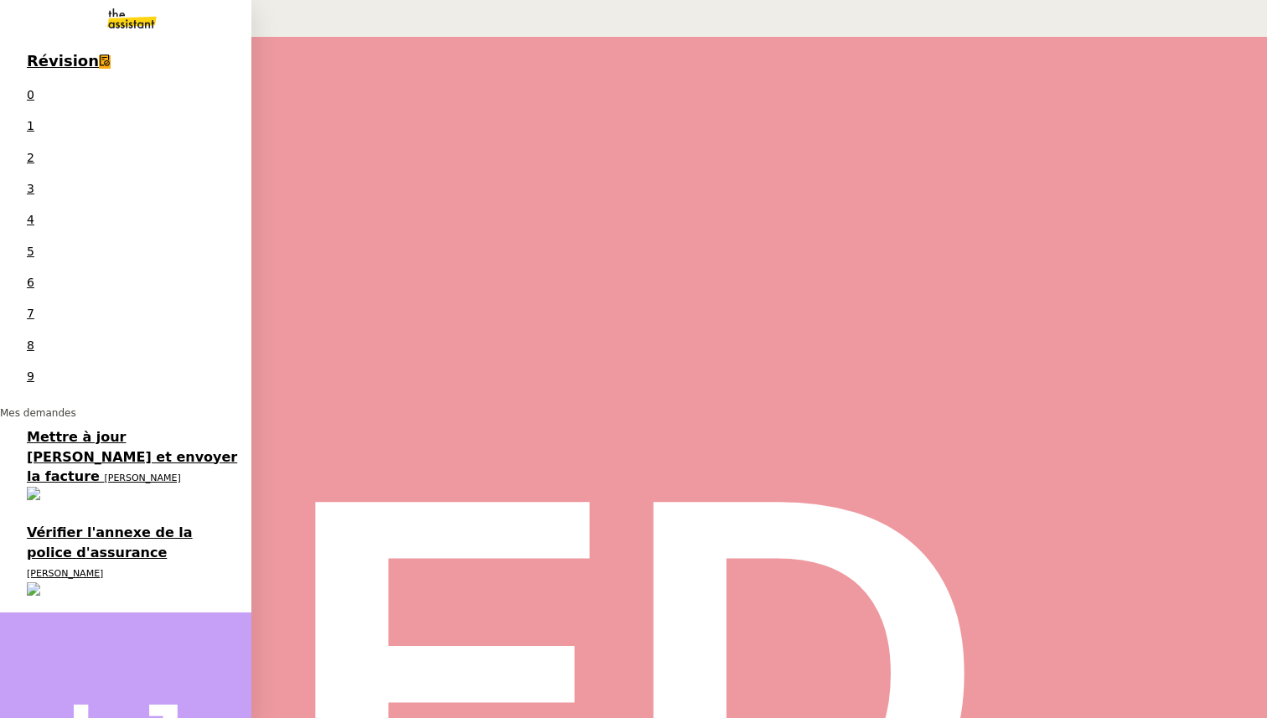
click at [0, 613] on span "[PERSON_NAME] 5 demandes en cours" at bounding box center [0, 613] width 0 height 0
click at [104, 473] on span "[PERSON_NAME]" at bounding box center [142, 478] width 76 height 11
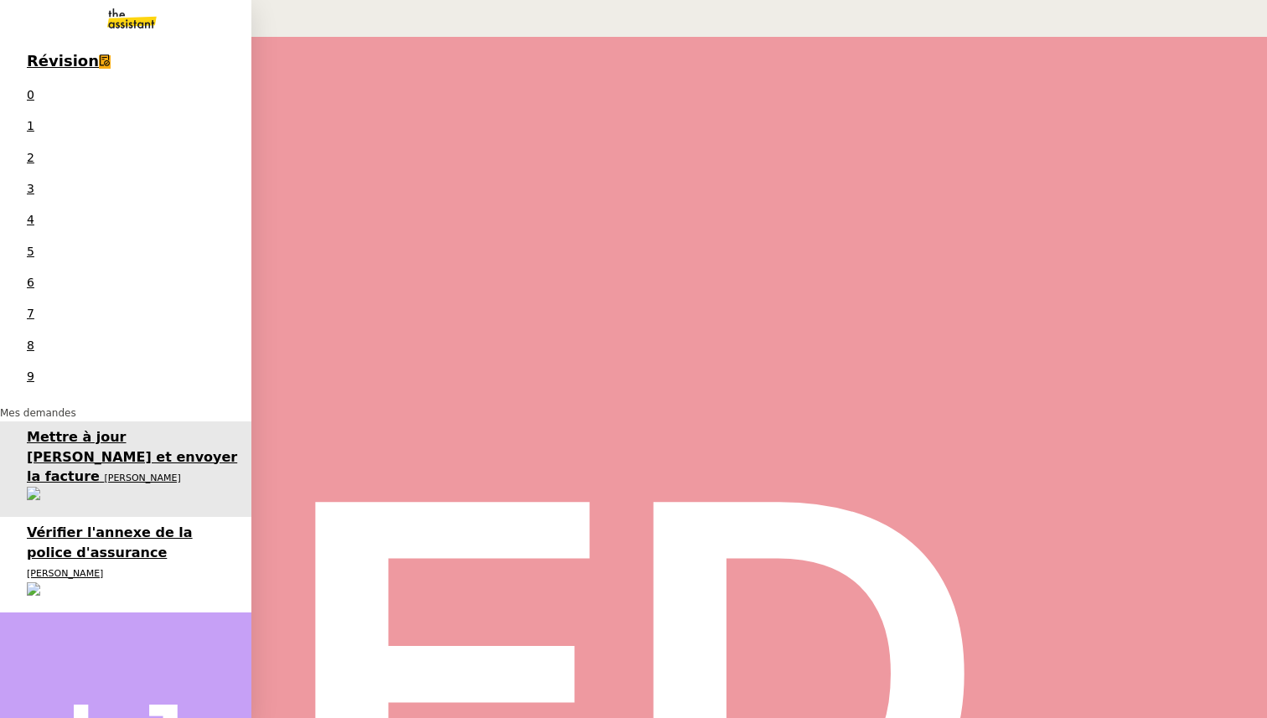
click at [76, 568] on span "[PERSON_NAME]" at bounding box center [65, 573] width 76 height 11
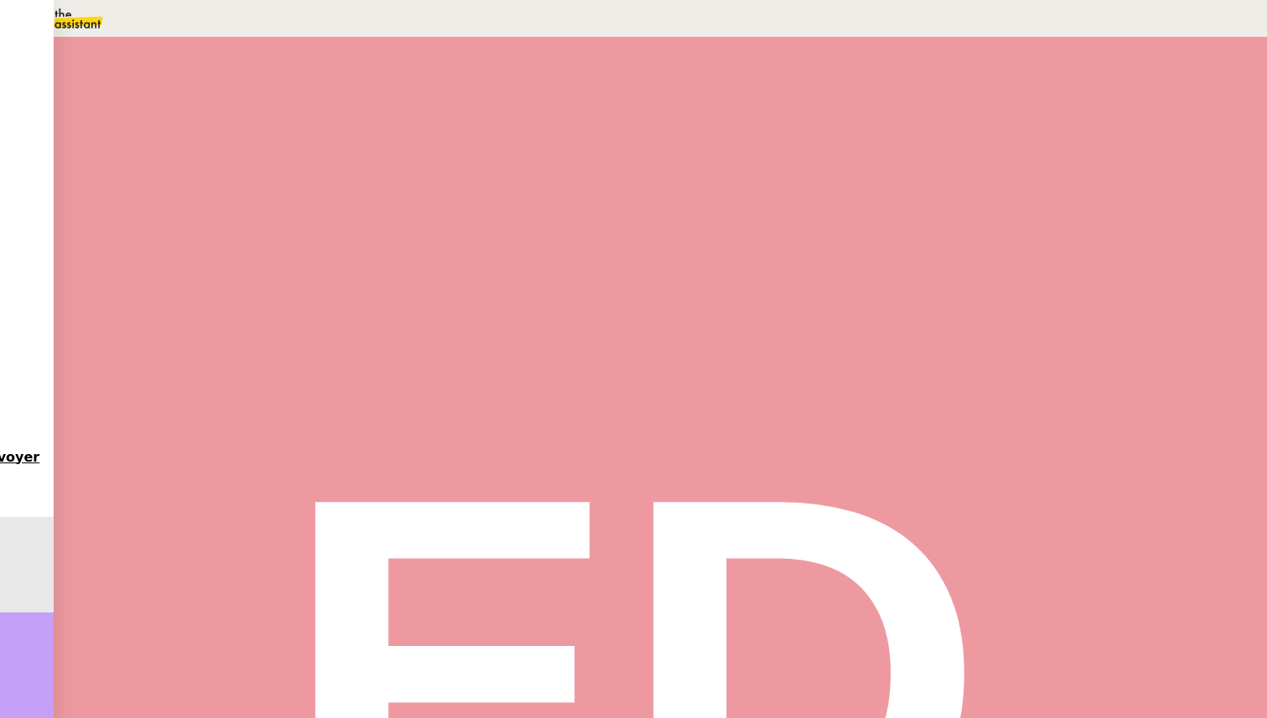
click at [231, 284] on div at bounding box center [214, 284] width 34 height 0
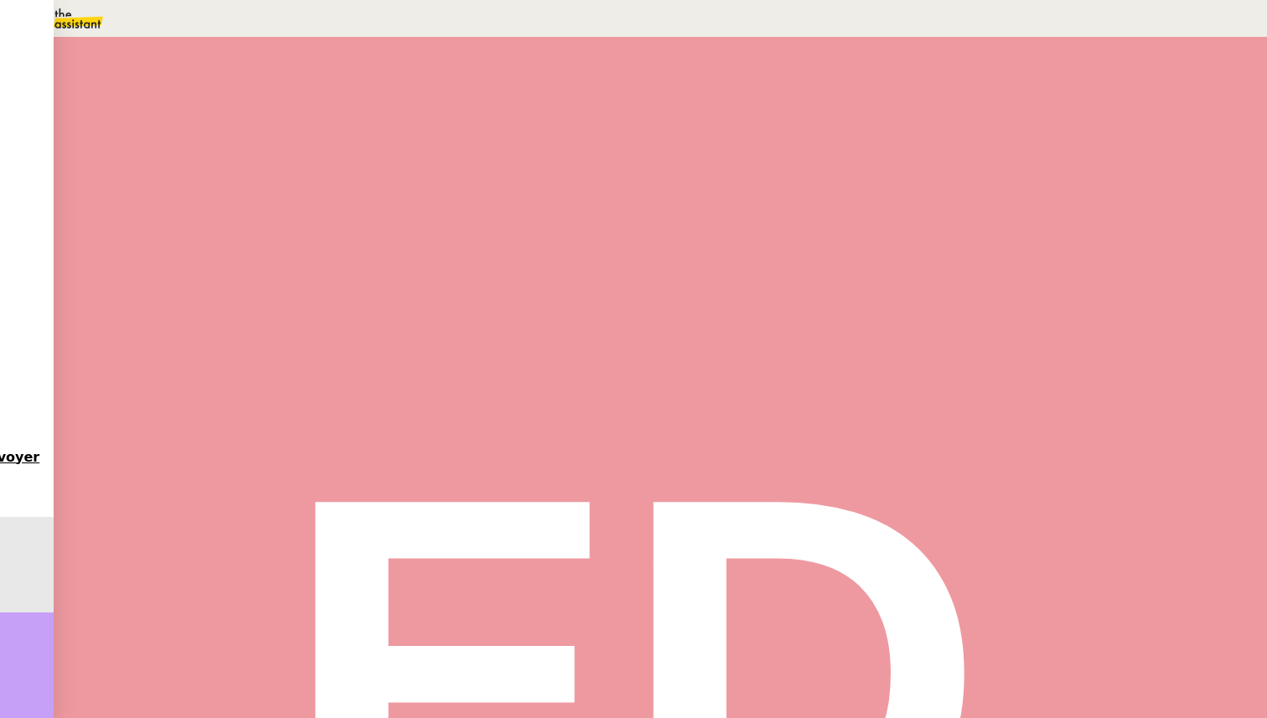
scroll to position [86, 0]
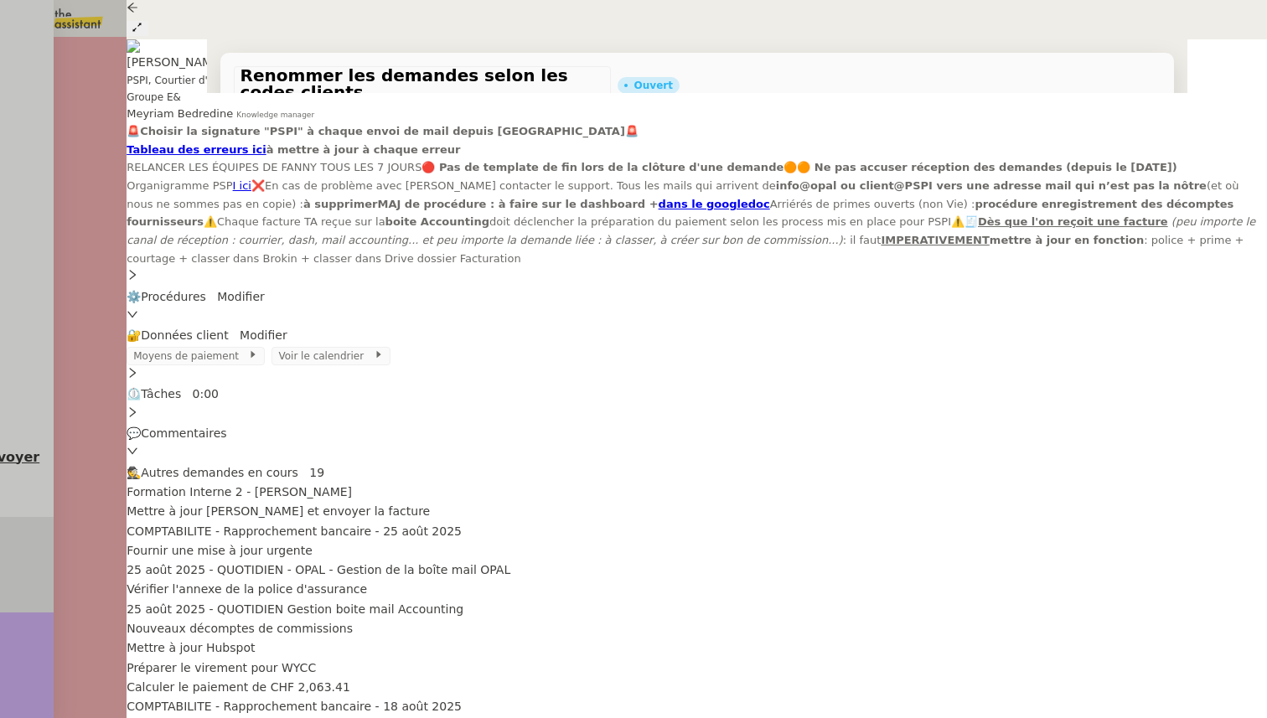
scroll to position [205, 0]
click at [92, 508] on div at bounding box center [633, 359] width 1267 height 718
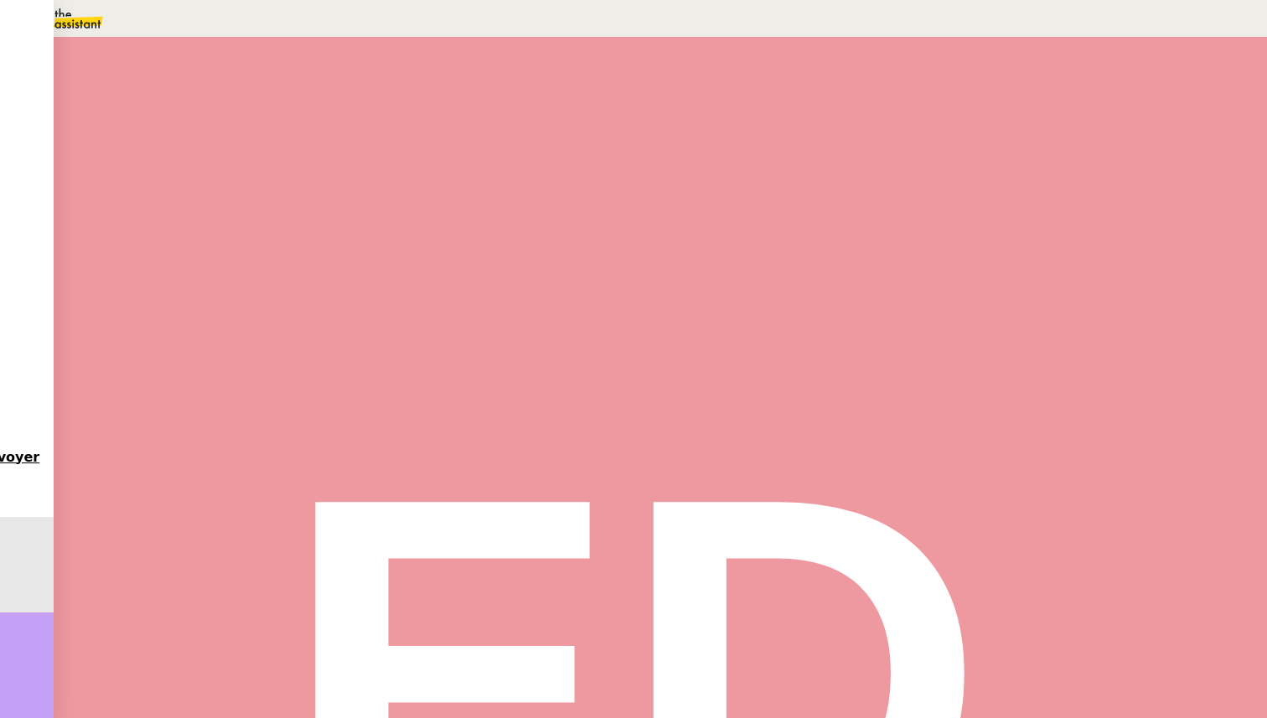
scroll to position [201, 0]
click at [235, 644] on span "•••" at bounding box center [220, 650] width 30 height 12
drag, startPoint x: 283, startPoint y: 574, endPoint x: 243, endPoint y: 371, distance: 207.6
copy span "[PERSON_NAME], Voici mon retour après recherches : Le mail a été envoyé via la …"
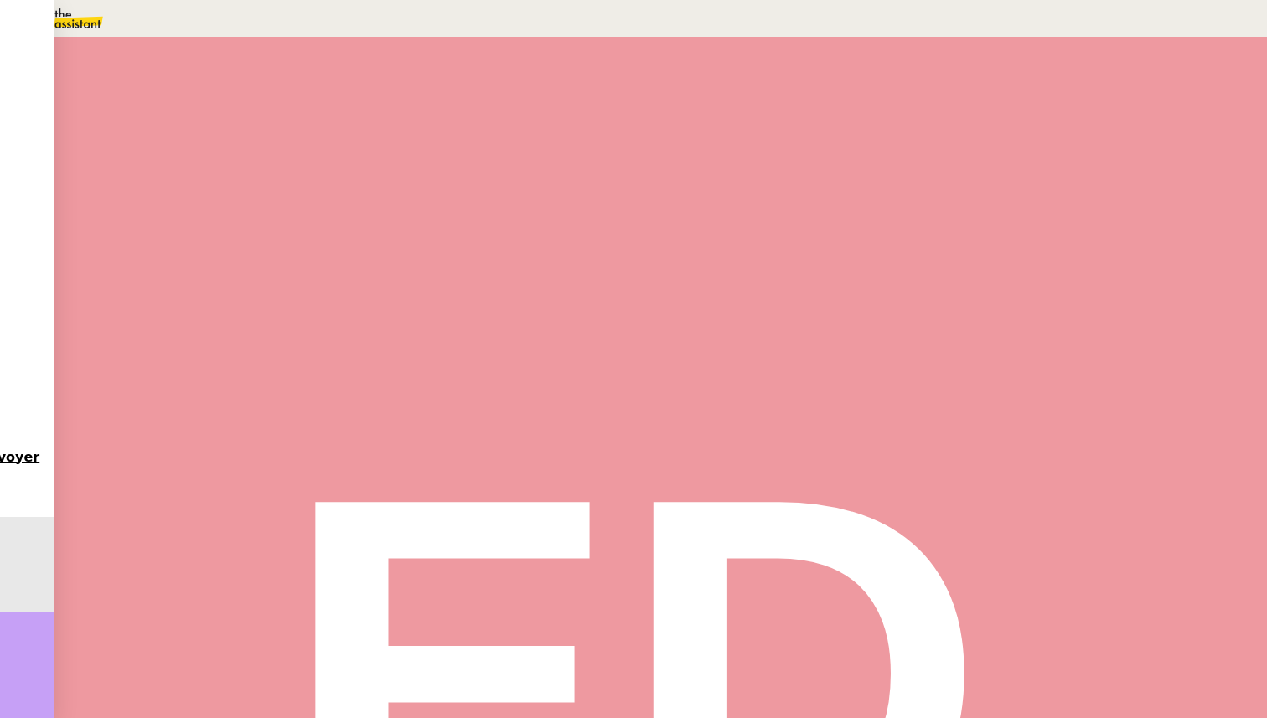
click at [259, 406] on span "Répondre" at bounding box center [234, 412] width 49 height 13
type input "relance"
click at [92, 274] on em "RELANCE" at bounding box center [62, 267] width 60 height 13
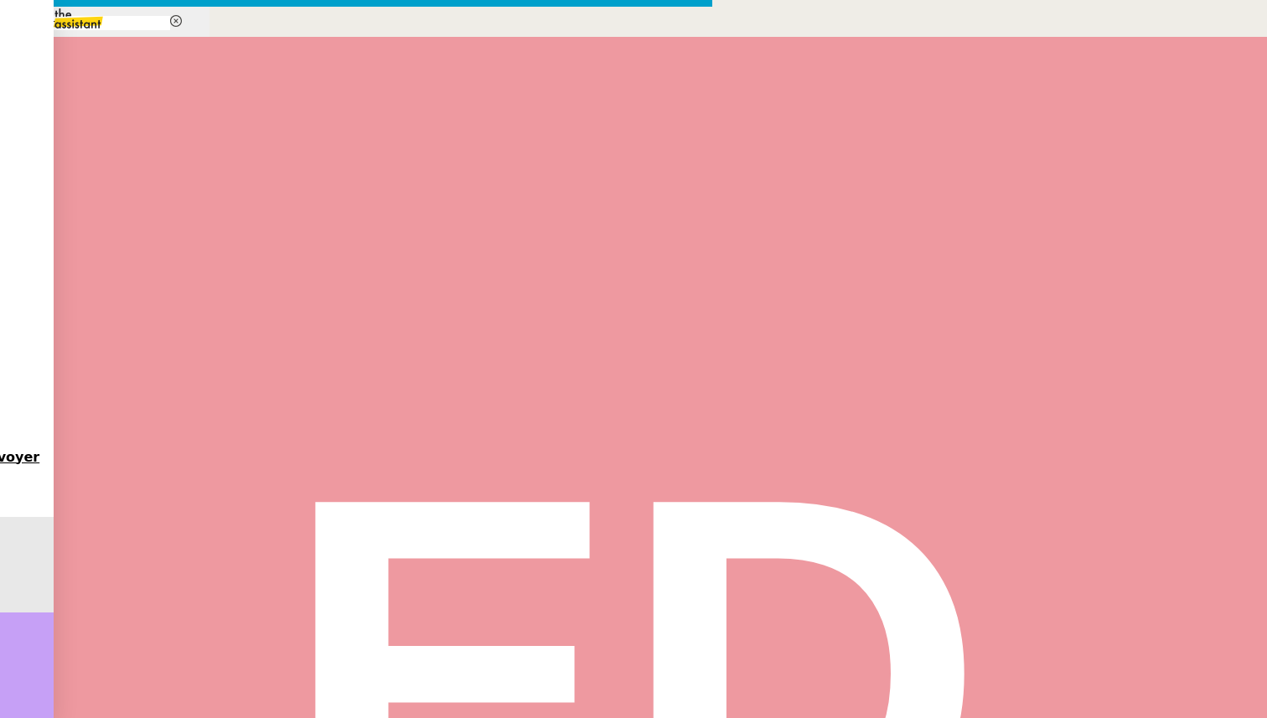
drag, startPoint x: 536, startPoint y: 222, endPoint x: 485, endPoint y: 204, distance: 54.4
click at [485, 204] on nz-layout "relance Service Relance Bon de Commande LBP A utiliser dans le cadre de la proc…" at bounding box center [356, 606] width 713 height 1199
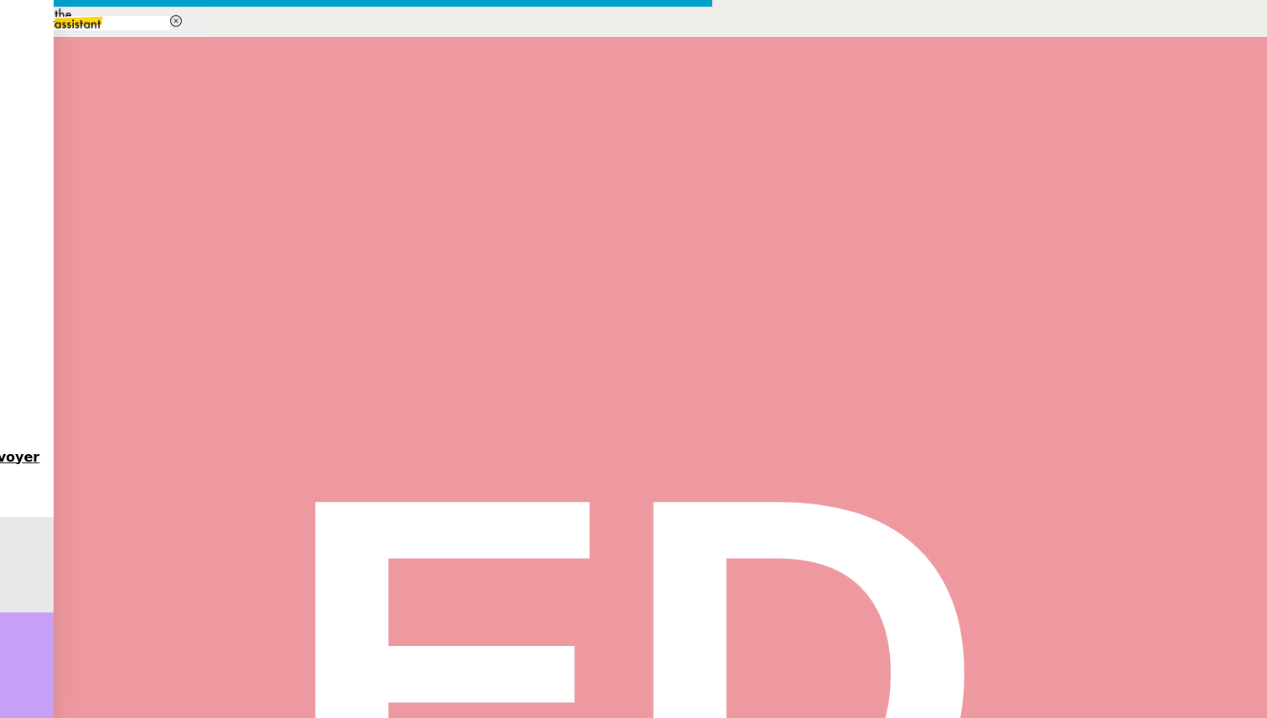
drag, startPoint x: 536, startPoint y: 422, endPoint x: 489, endPoint y: 422, distance: 47.8
drag, startPoint x: 535, startPoint y: 391, endPoint x: 479, endPoint y: 220, distance: 180.0
click at [479, 220] on nz-layout "relance Service Relance Bon de Commande LBP A utiliser dans le cadre de la proc…" at bounding box center [356, 577] width 713 height 1140
click at [35, 665] on icon at bounding box center [32, 669] width 8 height 8
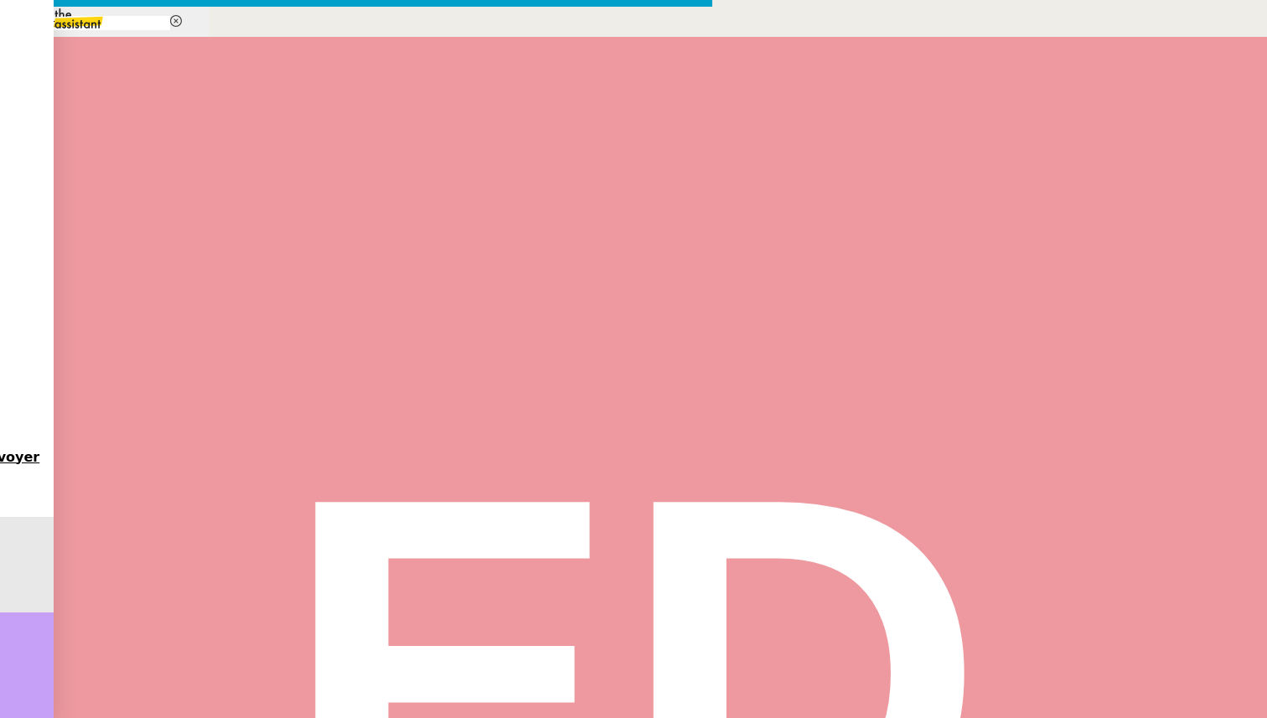
click at [206, 573] on nz-modal-container "relance Service Relance Bon de Commande LBP A utiliser dans le cadre de la proc…" at bounding box center [633, 612] width 1267 height 1225
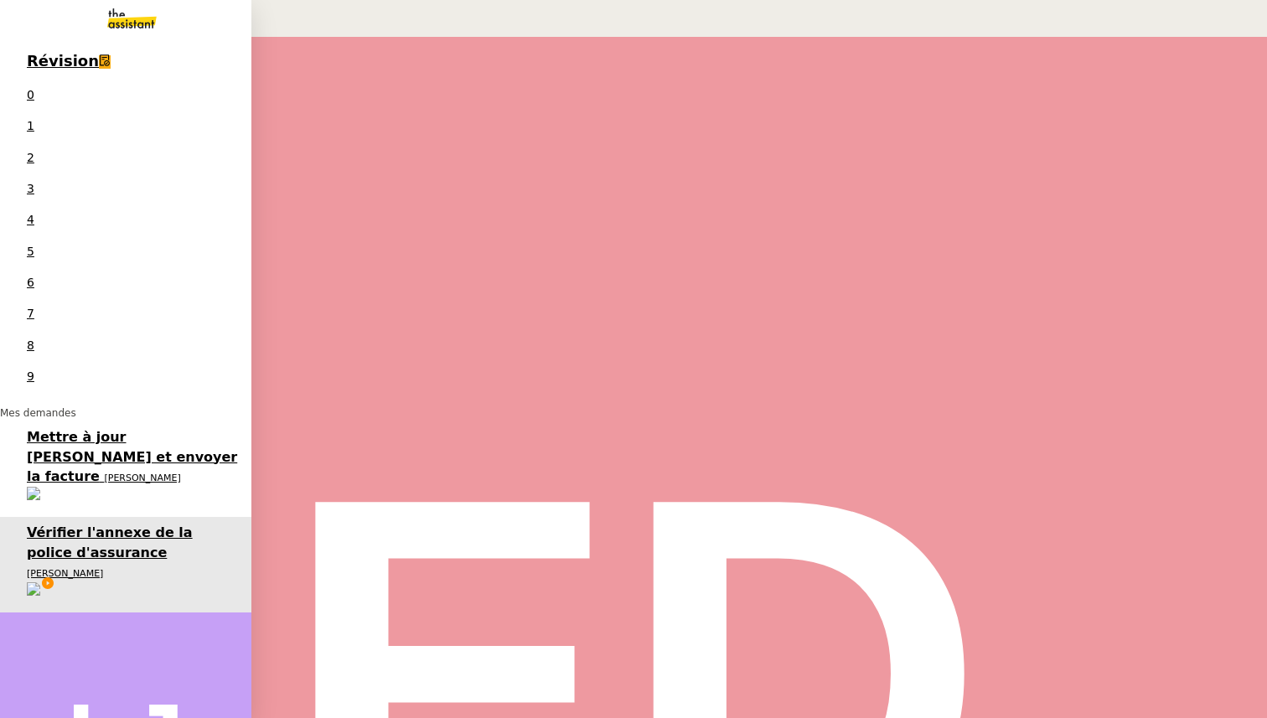
click at [104, 473] on span "[PERSON_NAME]" at bounding box center [142, 478] width 76 height 11
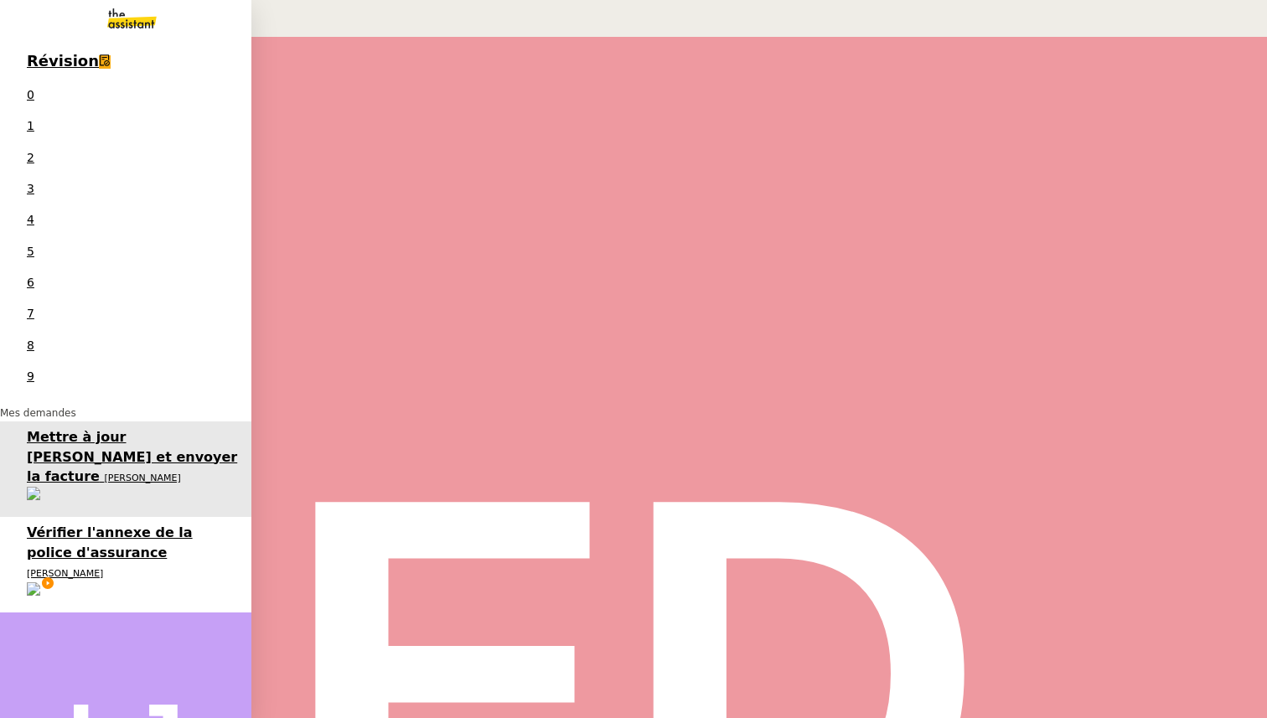
click at [69, 525] on span "Vérifier l'annexe de la police d'assurance" at bounding box center [110, 542] width 166 height 35
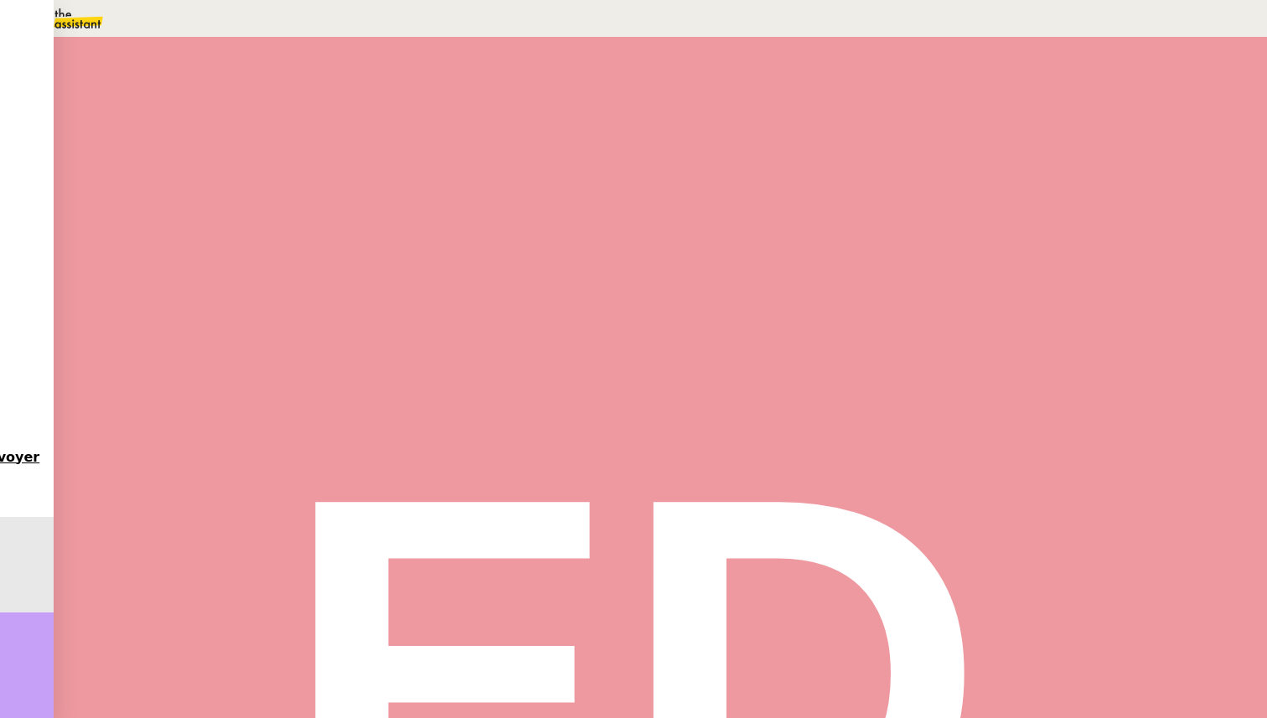
scroll to position [257, 0]
click at [633, 267] on div "Bonjour ﻿[PERSON_NAME]﻿, Je me permets de revenir vers vous concernant mon préc…" at bounding box center [568, 403] width 727 height 336
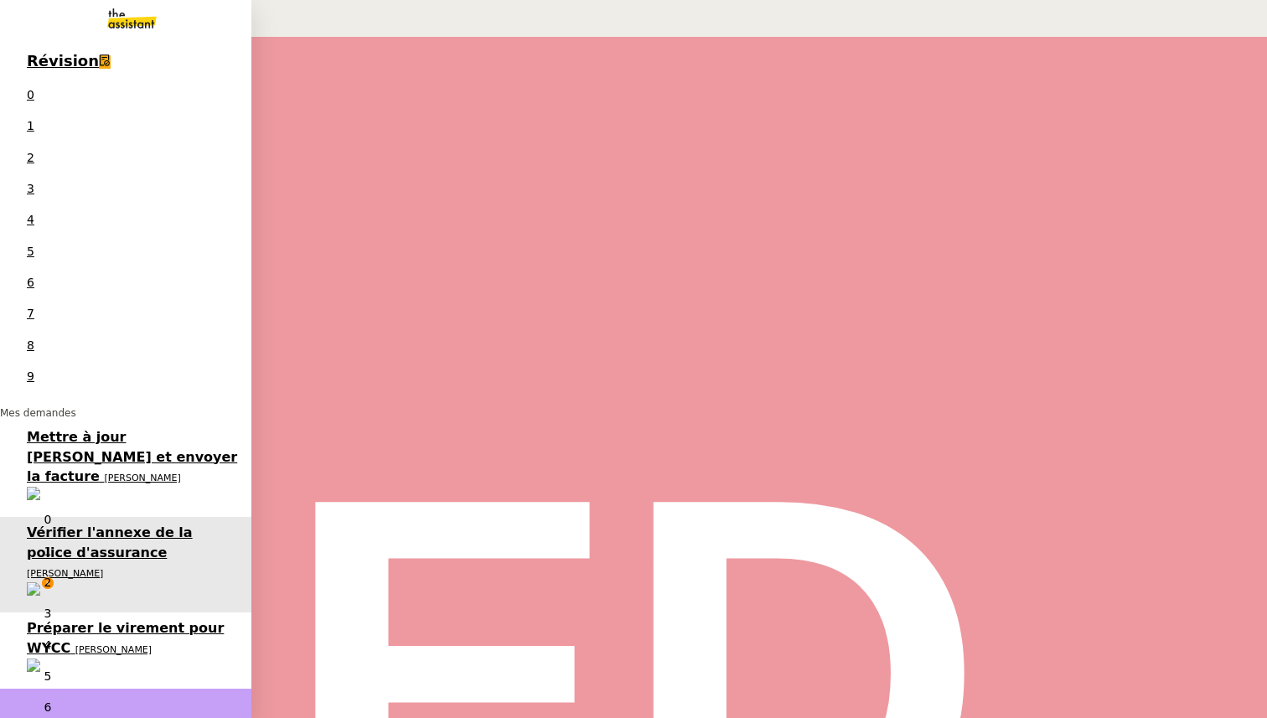
click at [75, 645] on span "[PERSON_NAME]" at bounding box center [113, 650] width 76 height 11
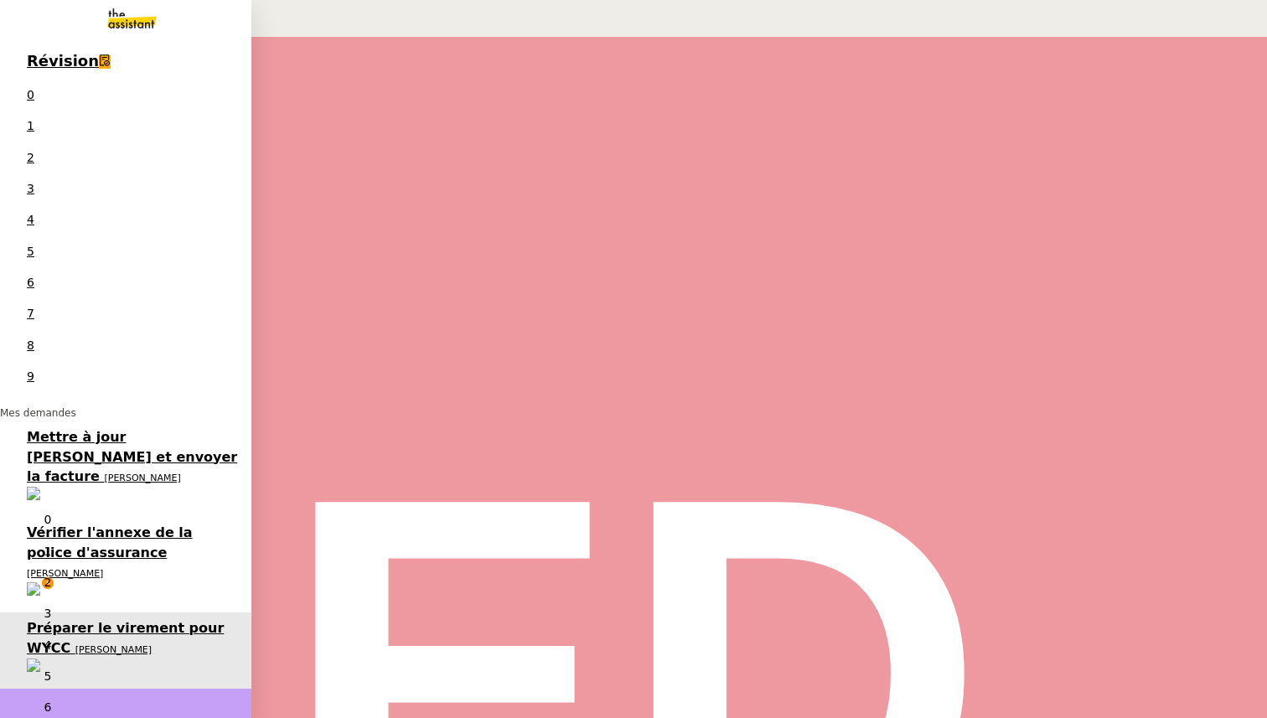
click at [71, 525] on span "Vérifier l'annexe de la police d'assurance" at bounding box center [110, 542] width 166 height 35
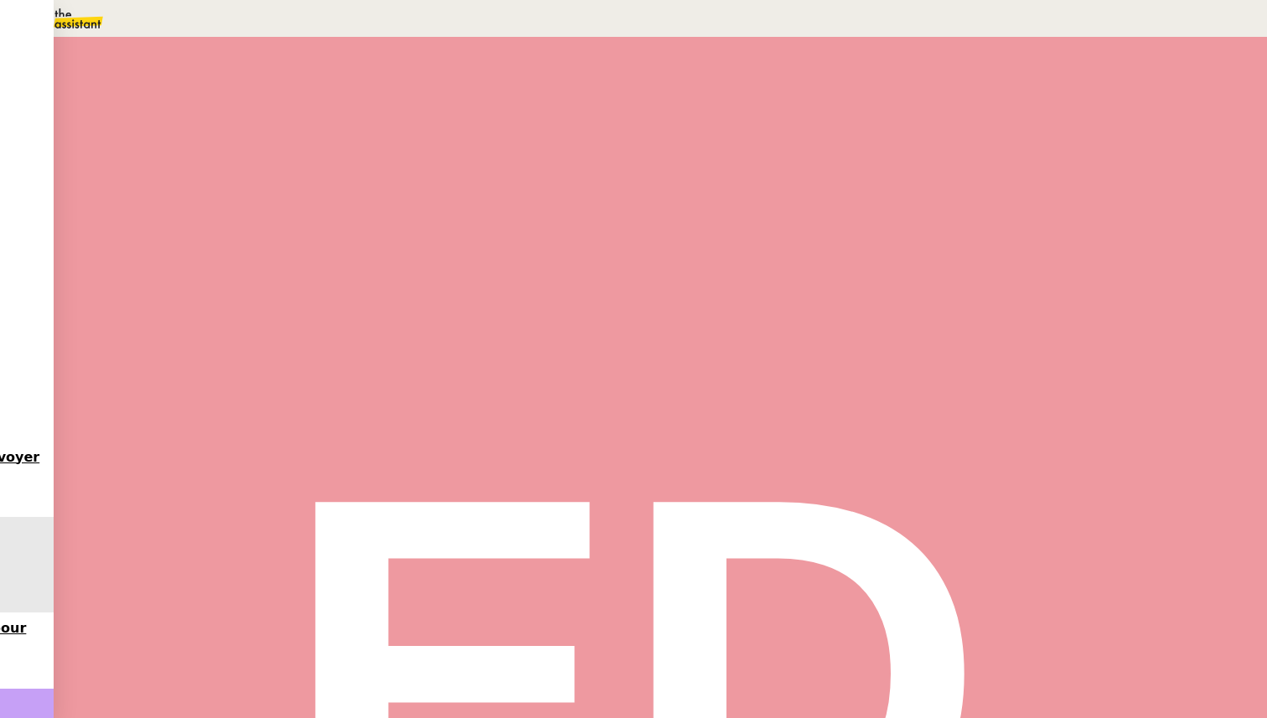
click at [264, 284] on div at bounding box center [230, 284] width 67 height 0
click at [254, 289] on icon at bounding box center [247, 282] width 13 height 13
click at [251, 103] on span "Statut" at bounding box center [235, 109] width 31 height 12
click at [110, 86] on span "En attente" at bounding box center [75, 79] width 70 height 13
click at [972, 345] on div "3" at bounding box center [961, 335] width 20 height 19
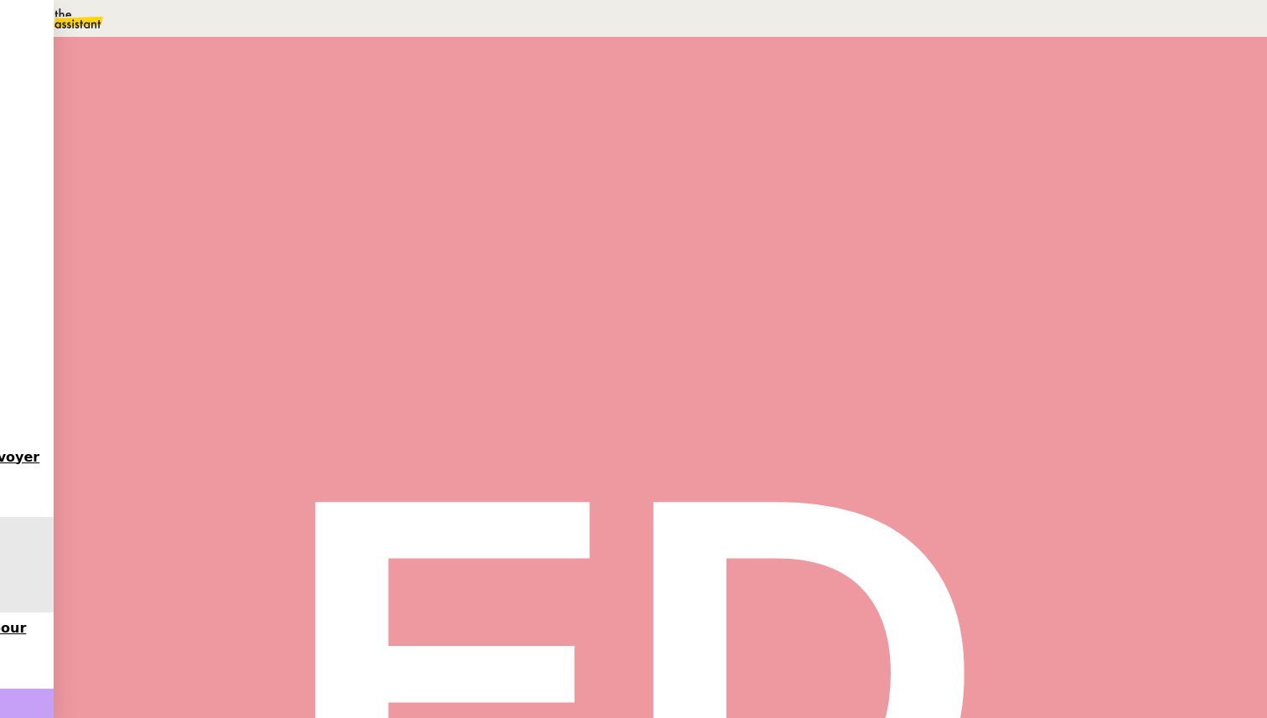
click at [952, 430] on span "Sauver" at bounding box center [934, 423] width 35 height 13
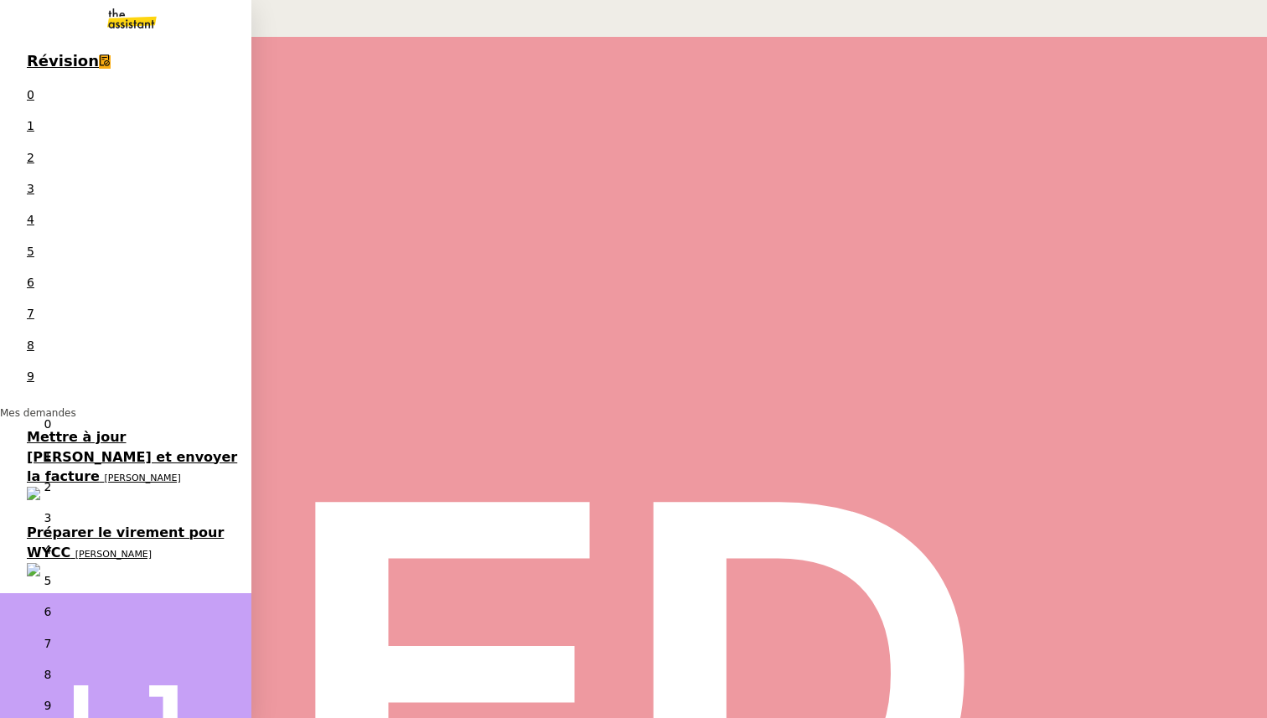
click at [22, 517] on link "Préparer le virement pour WYCC [PERSON_NAME] 0 1 2 3 4 5 6 7 8 9" at bounding box center [125, 555] width 251 height 76
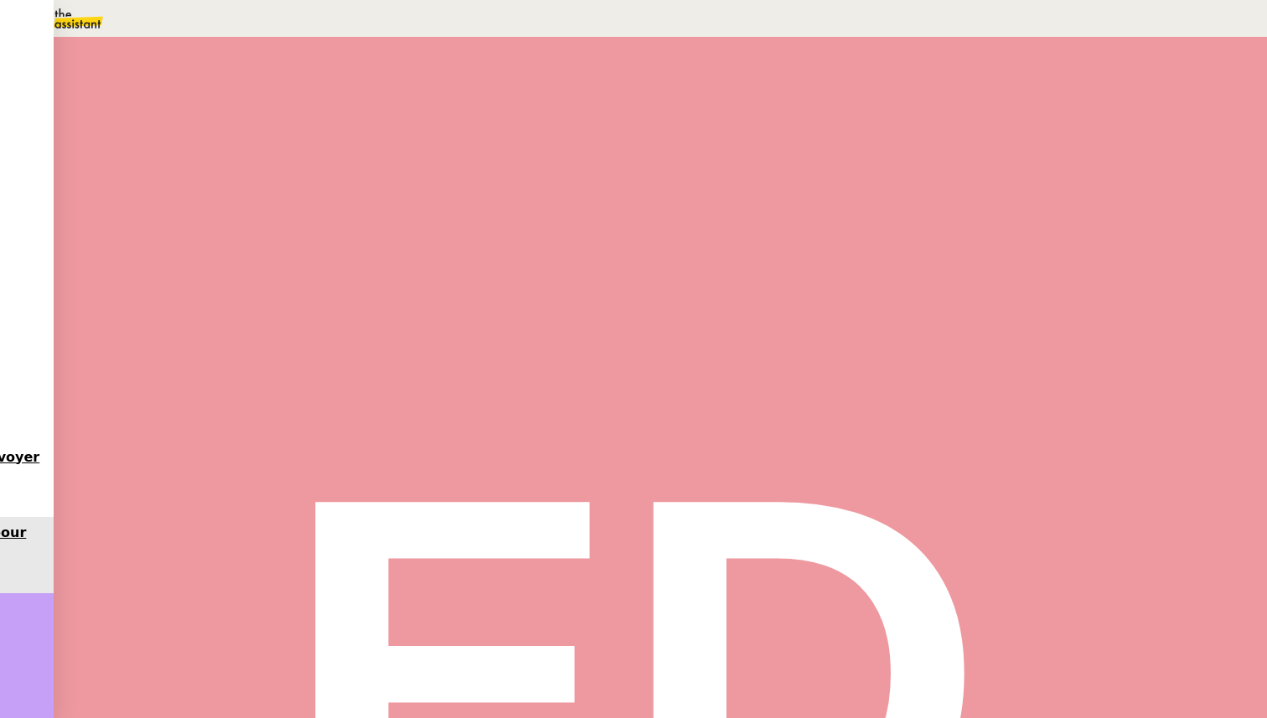
scroll to position [96, 0]
click at [205, 666] on span "•••" at bounding box center [220, 672] width 30 height 12
click at [251, 88] on span "Statut" at bounding box center [235, 94] width 31 height 12
click at [93, 47] on span "Terminé" at bounding box center [66, 40] width 53 height 13
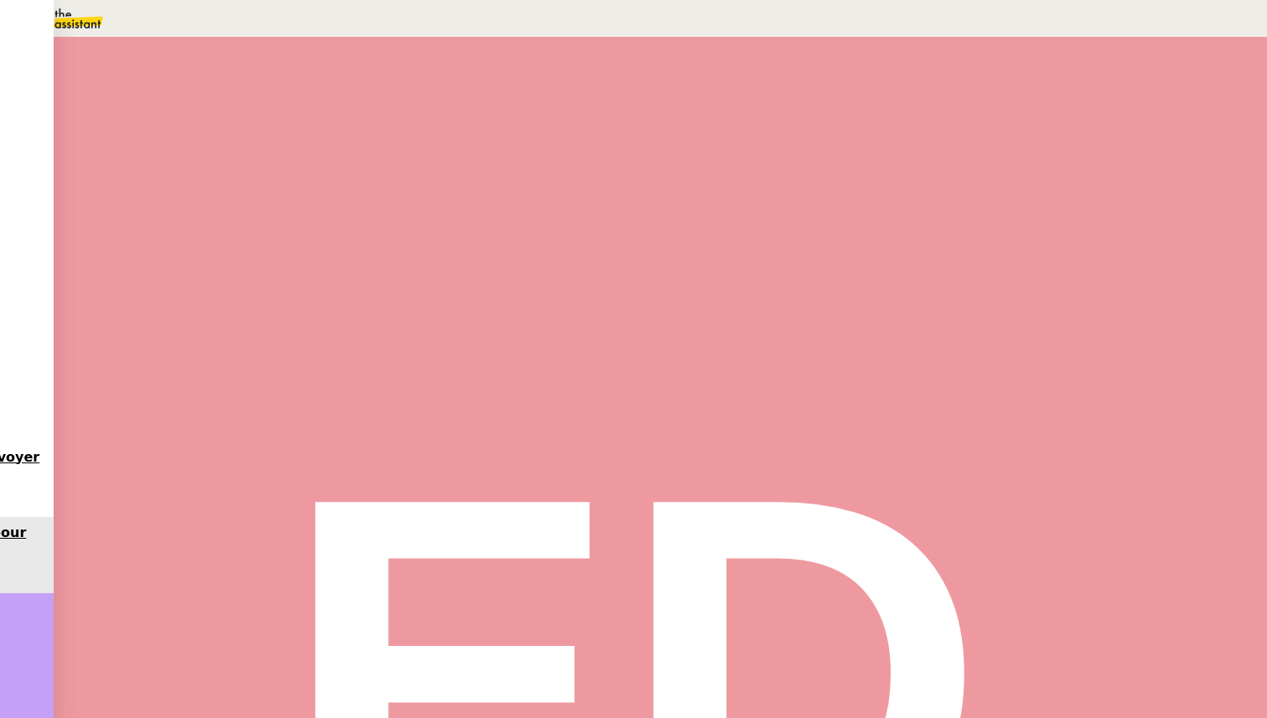
click at [952, 164] on span "Sauver" at bounding box center [934, 158] width 35 height 13
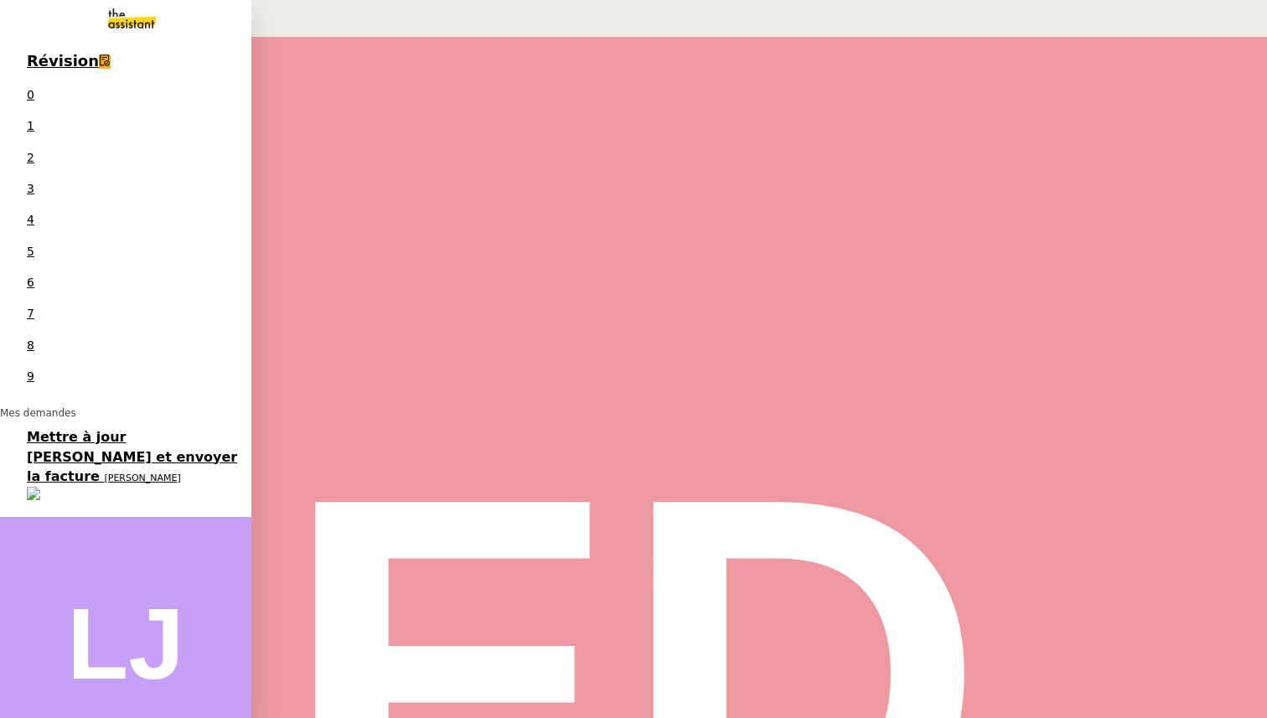
click at [104, 473] on span "[PERSON_NAME]" at bounding box center [142, 478] width 76 height 11
